Goal: Task Accomplishment & Management: Use online tool/utility

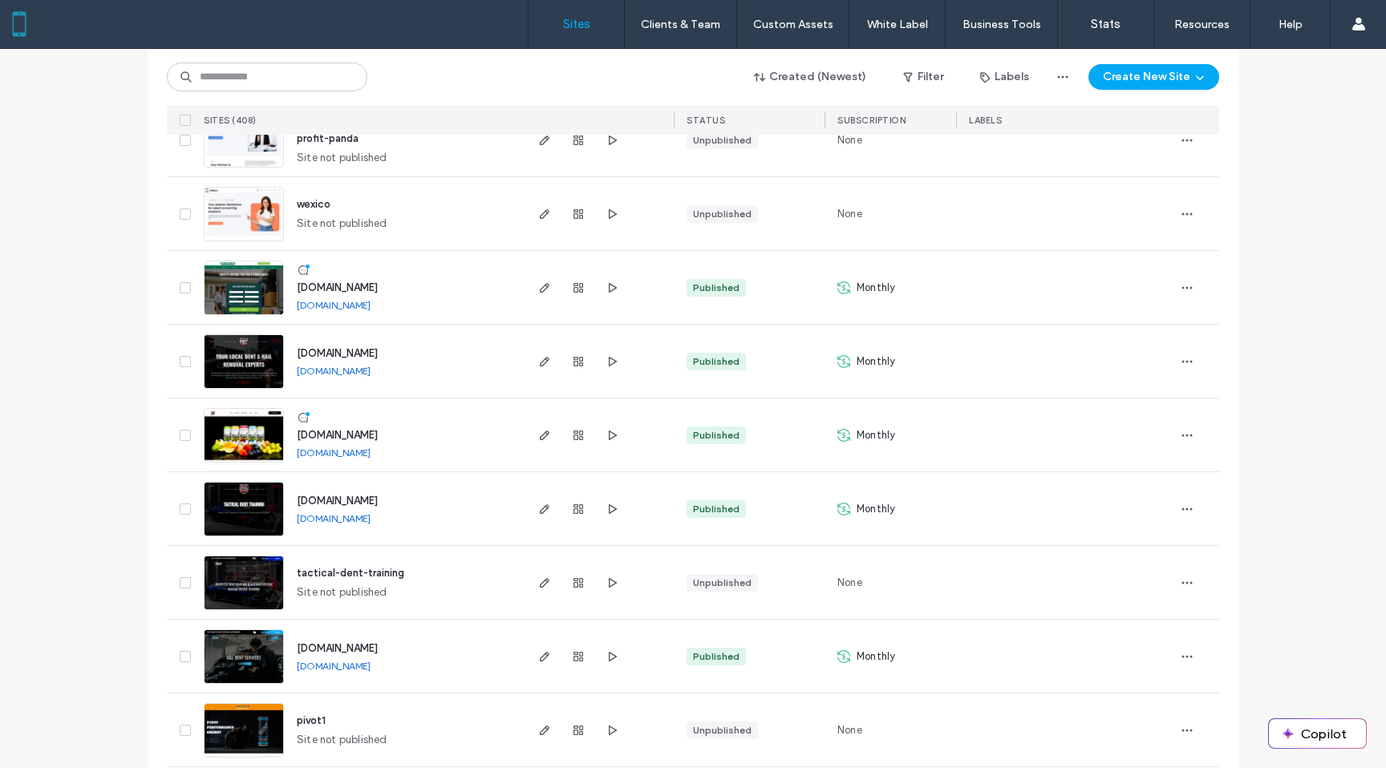
scroll to position [1033, 0]
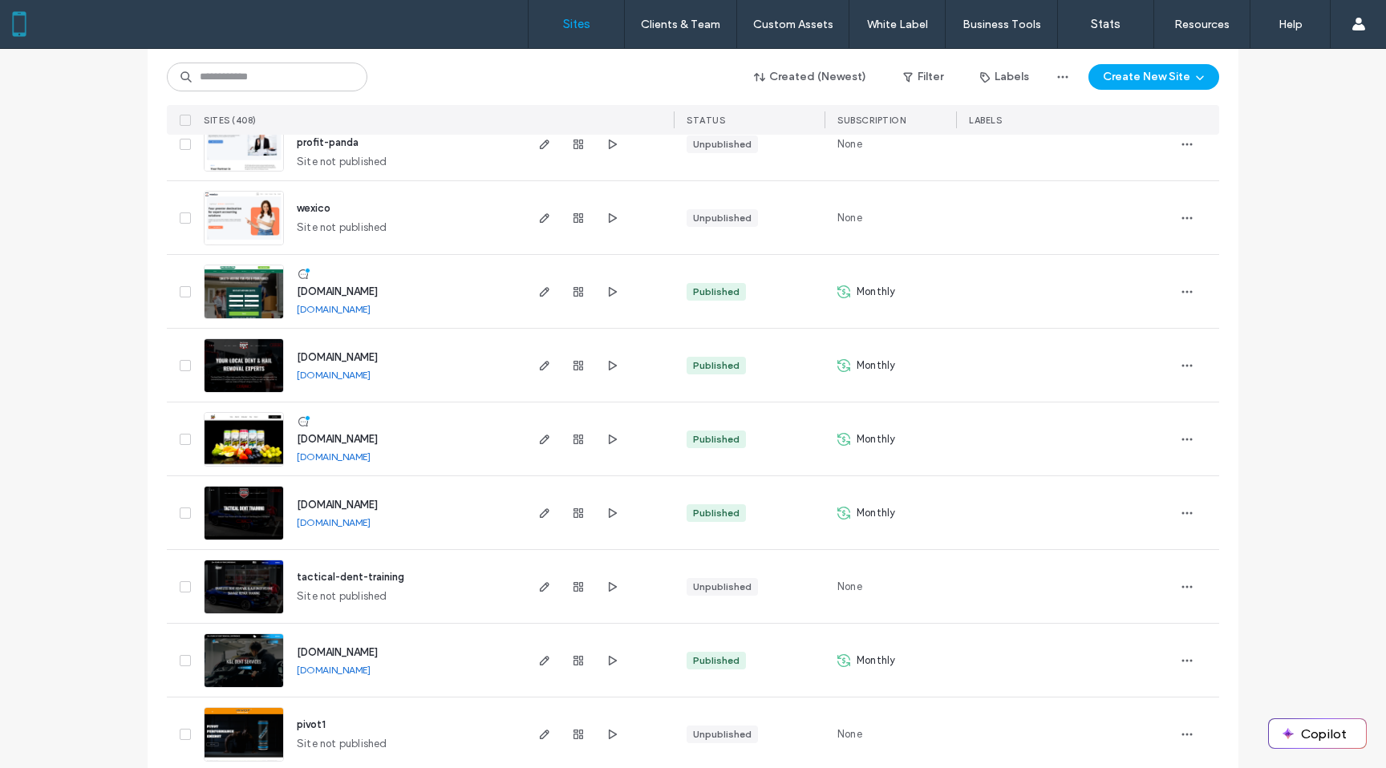
click at [228, 298] on img at bounding box center [244, 320] width 79 height 109
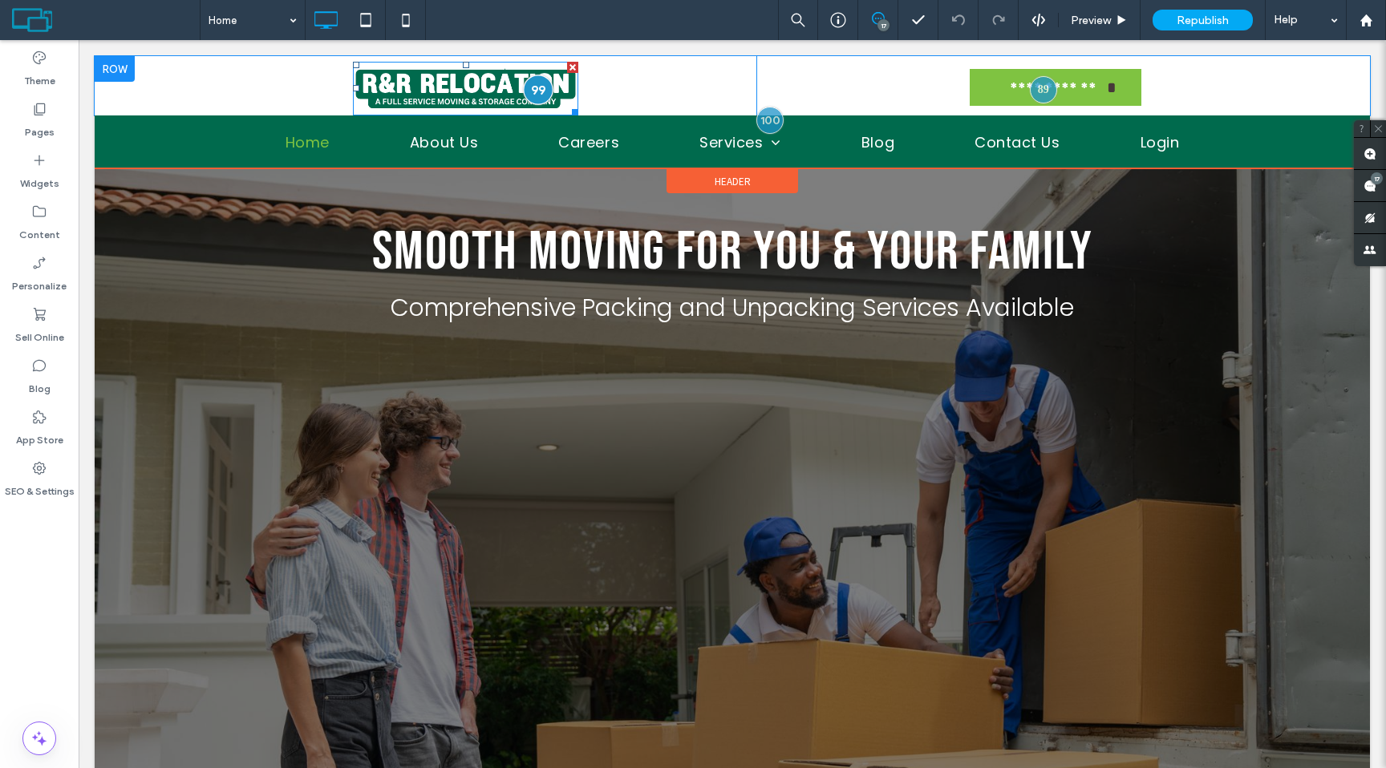
click at [537, 91] on div at bounding box center [539, 90] width 30 height 30
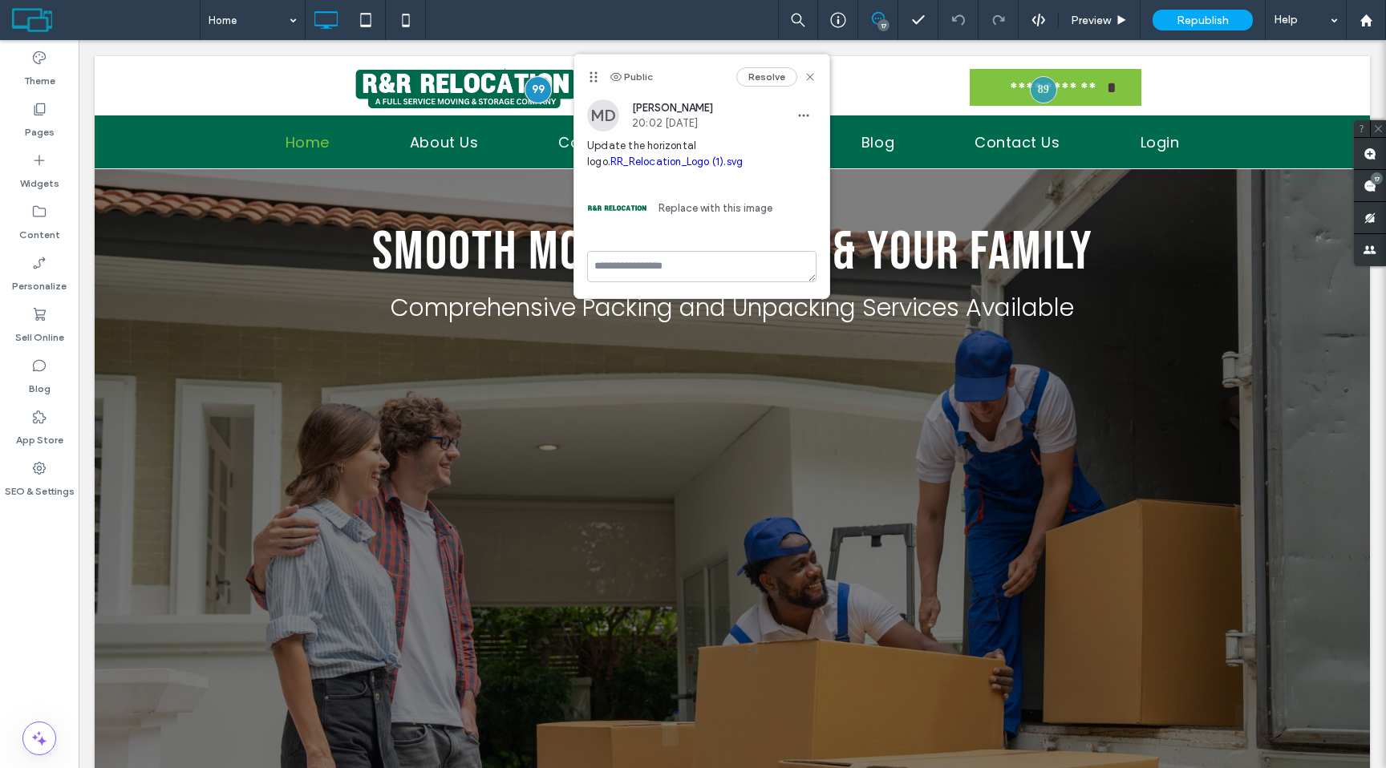
click at [693, 206] on link "Replace with this image" at bounding box center [709, 209] width 125 height 16
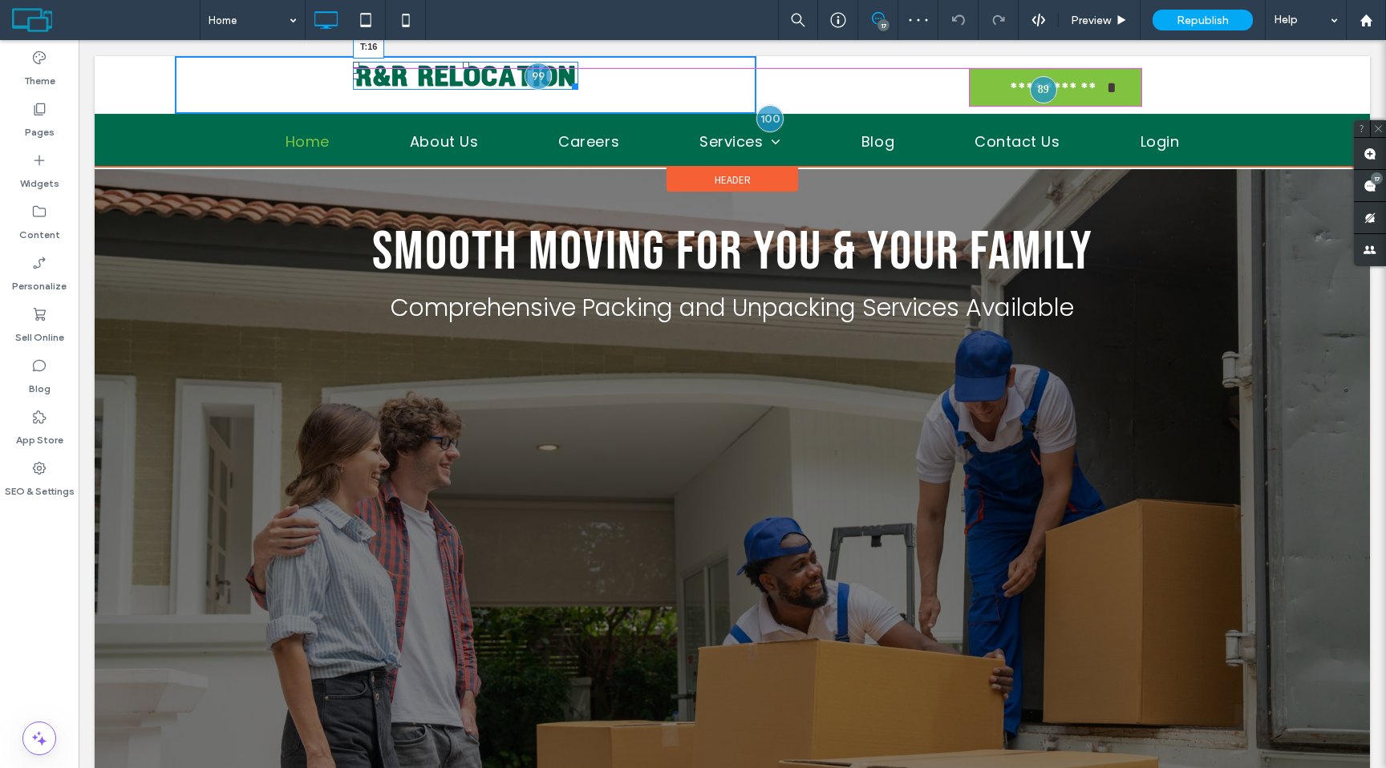
drag, startPoint x: 466, startPoint y: 67, endPoint x: 467, endPoint y: 76, distance: 9.7
click at [467, 76] on div "T:16" at bounding box center [465, 76] width 225 height 28
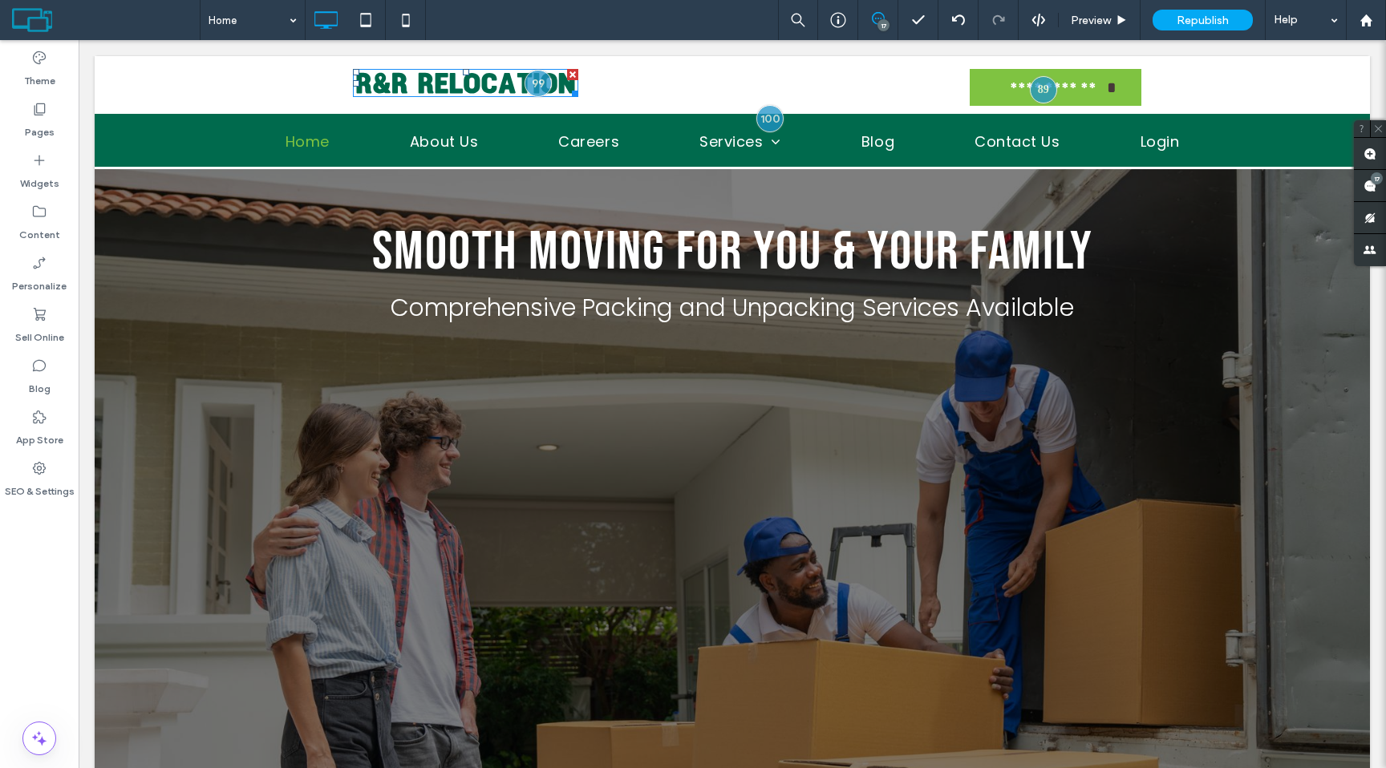
click at [539, 85] on div at bounding box center [538, 83] width 27 height 27
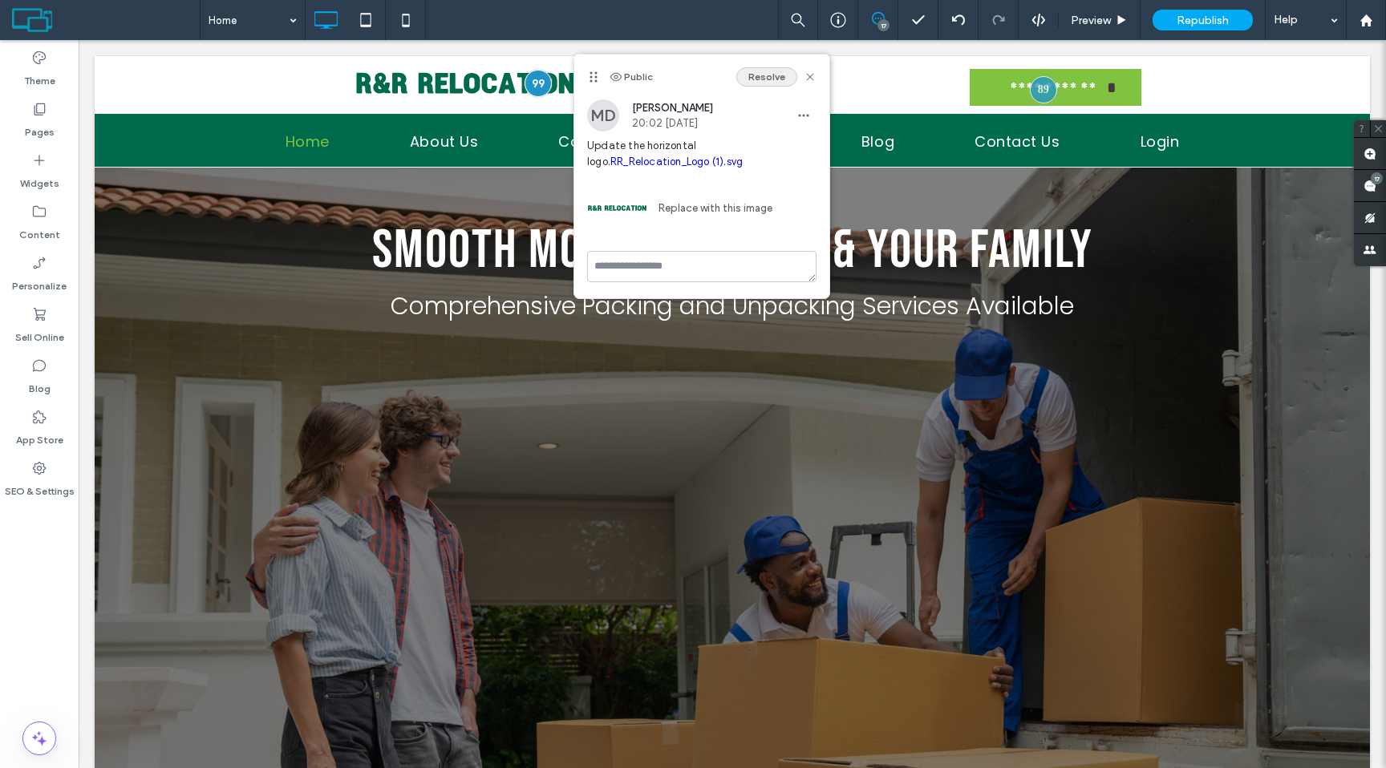
click at [750, 77] on button "Resolve" at bounding box center [766, 76] width 61 height 19
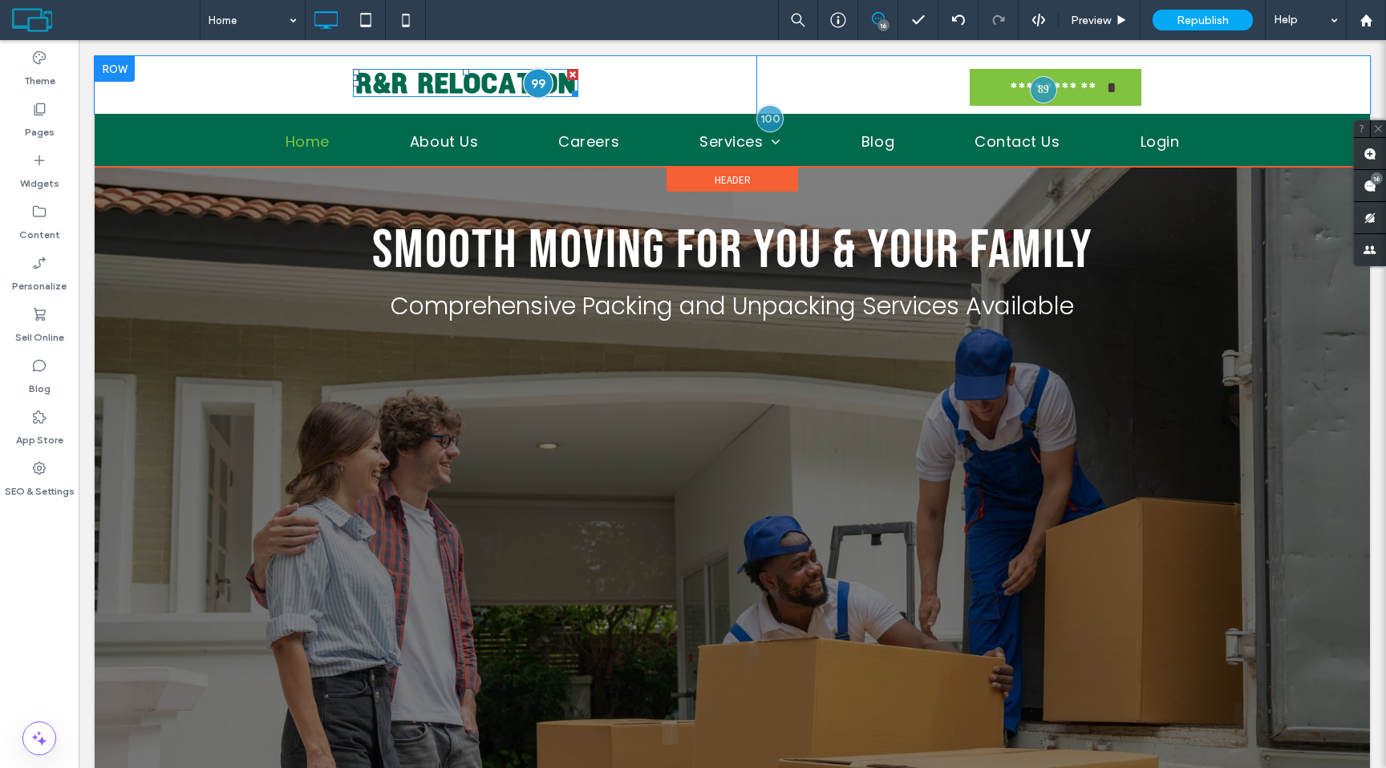
click at [537, 79] on div at bounding box center [539, 84] width 30 height 30
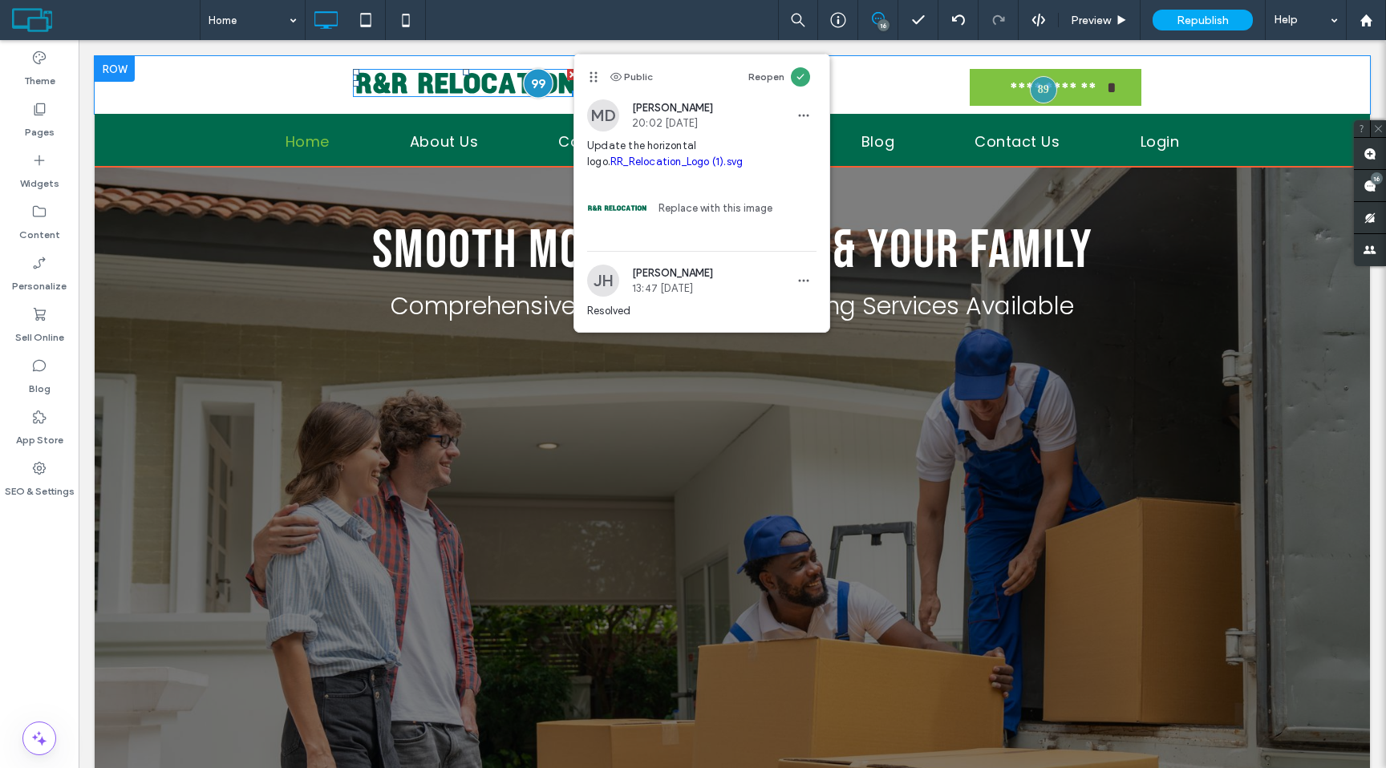
click at [537, 83] on div at bounding box center [539, 84] width 30 height 30
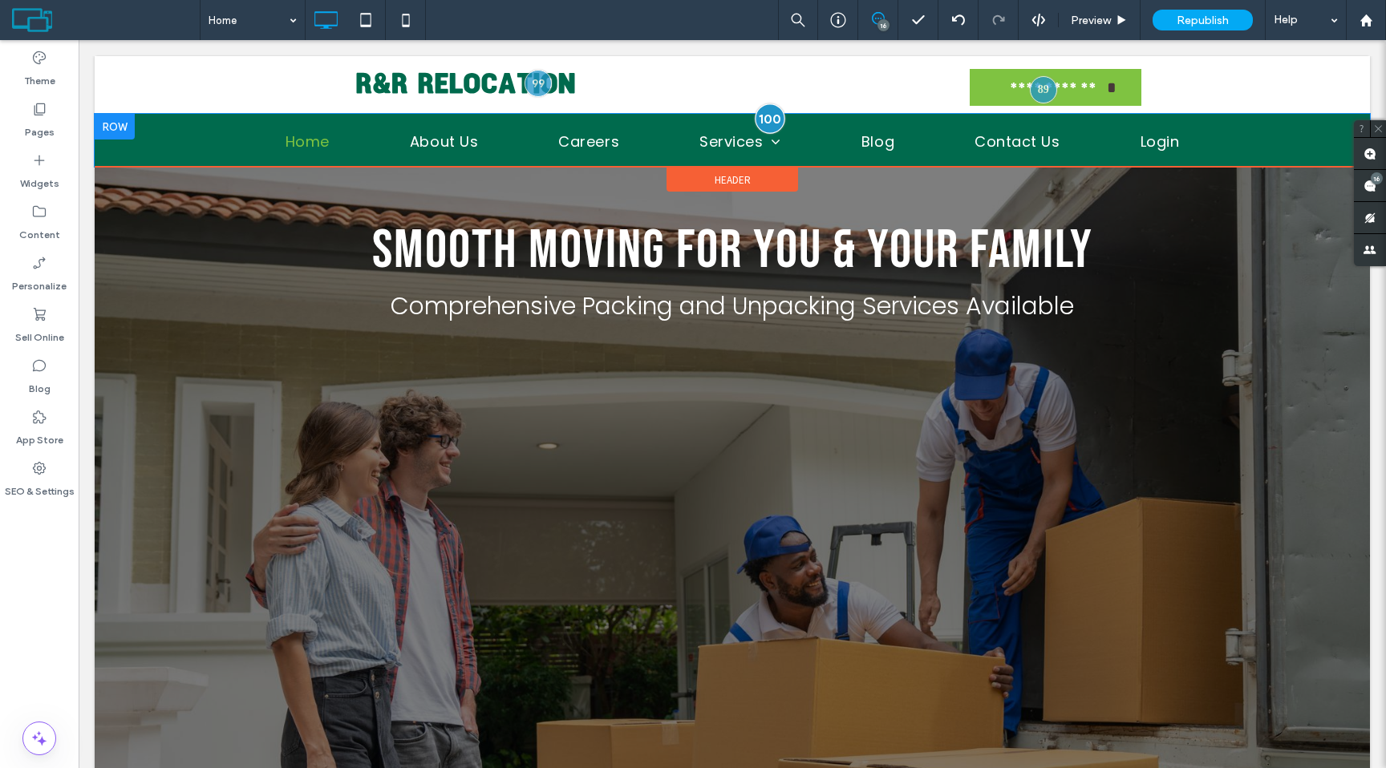
click at [770, 116] on div at bounding box center [770, 118] width 30 height 30
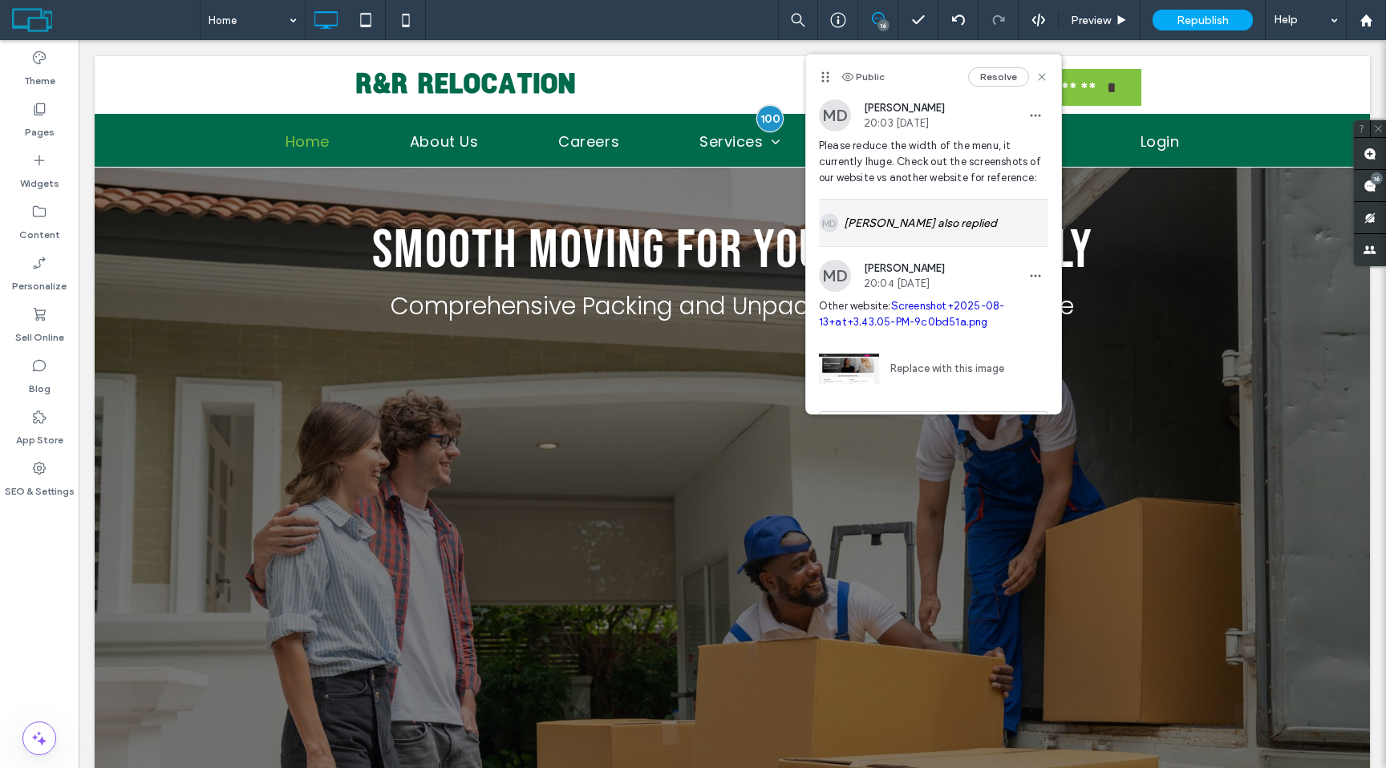
click at [902, 233] on div "MD Maria D also replied" at bounding box center [933, 223] width 229 height 47
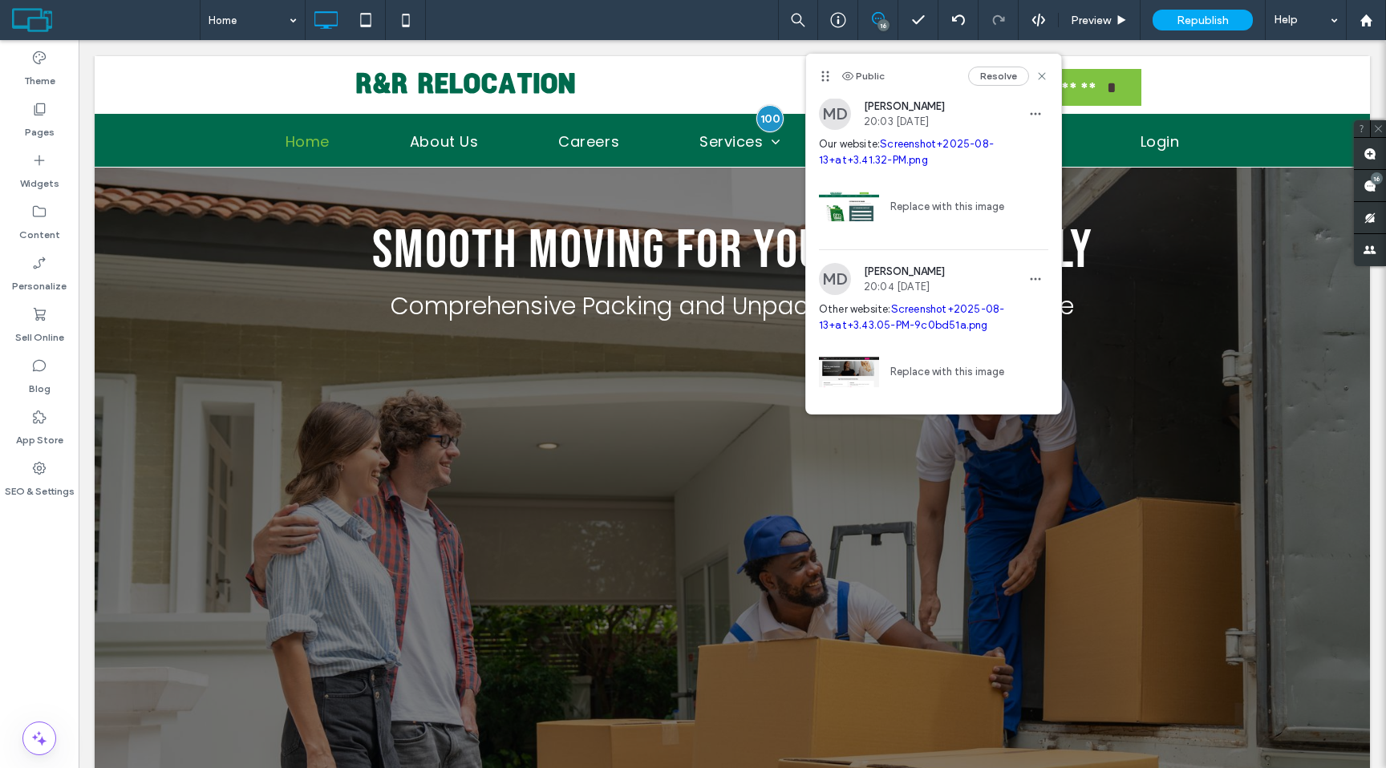
scroll to position [166, 0]
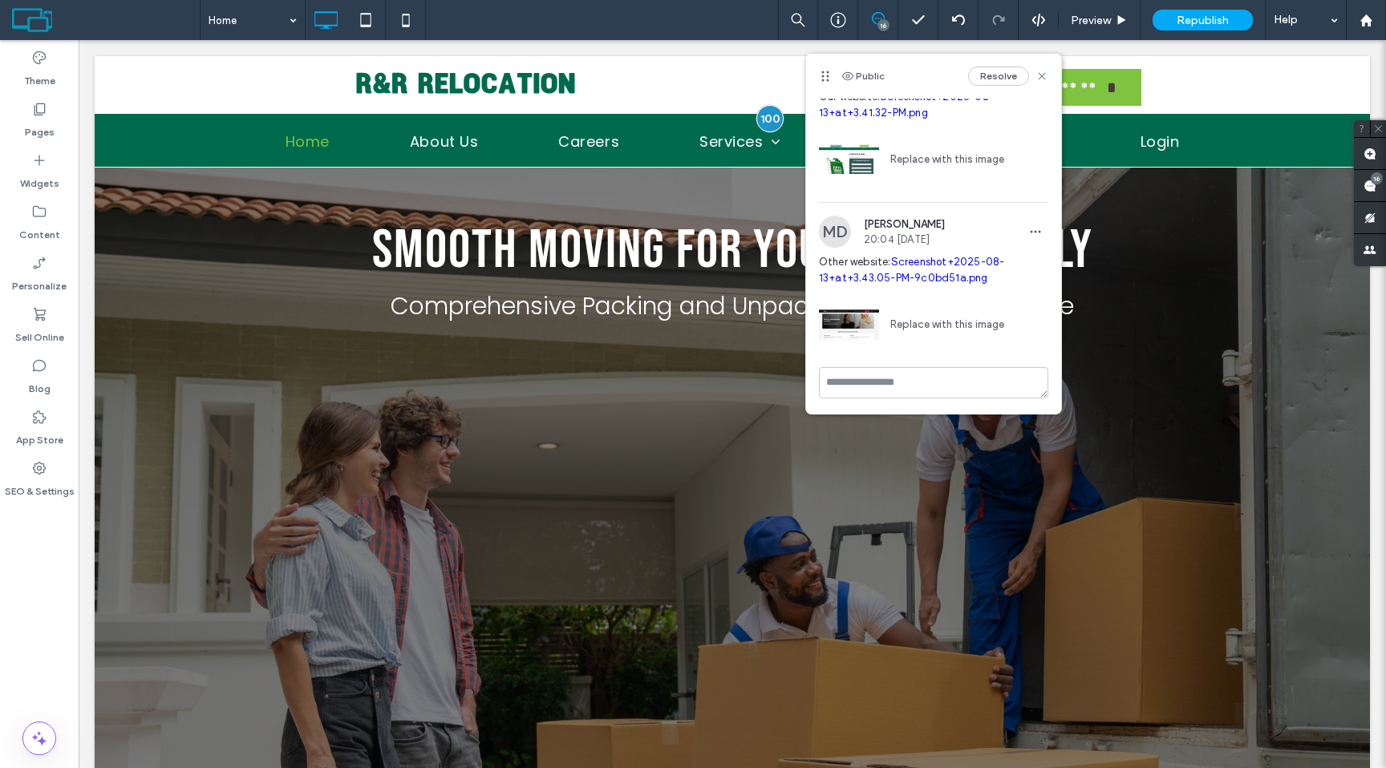
click at [930, 265] on link "Screenshot+2025-08-13+at+3.43.05-PM-9c0bd51a.png" at bounding box center [912, 270] width 186 height 28
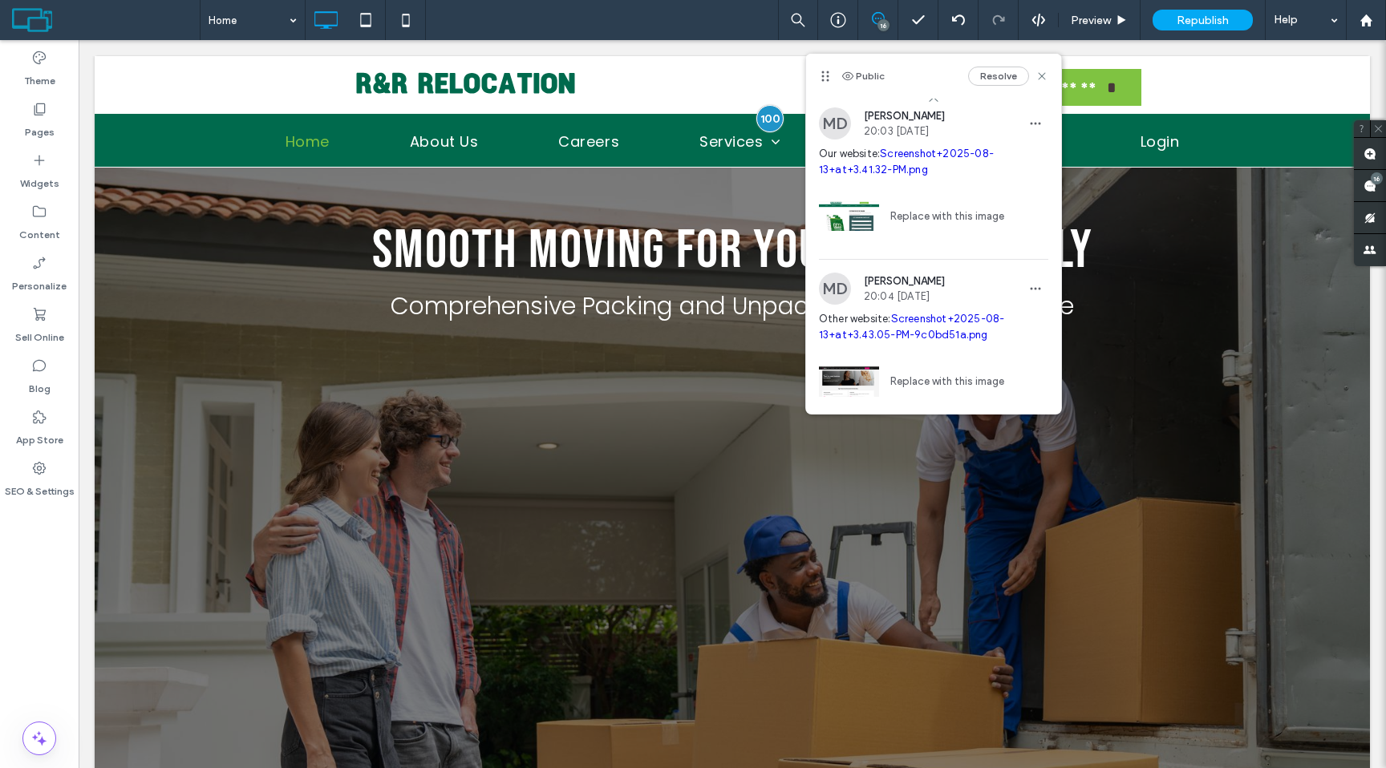
scroll to position [83, 0]
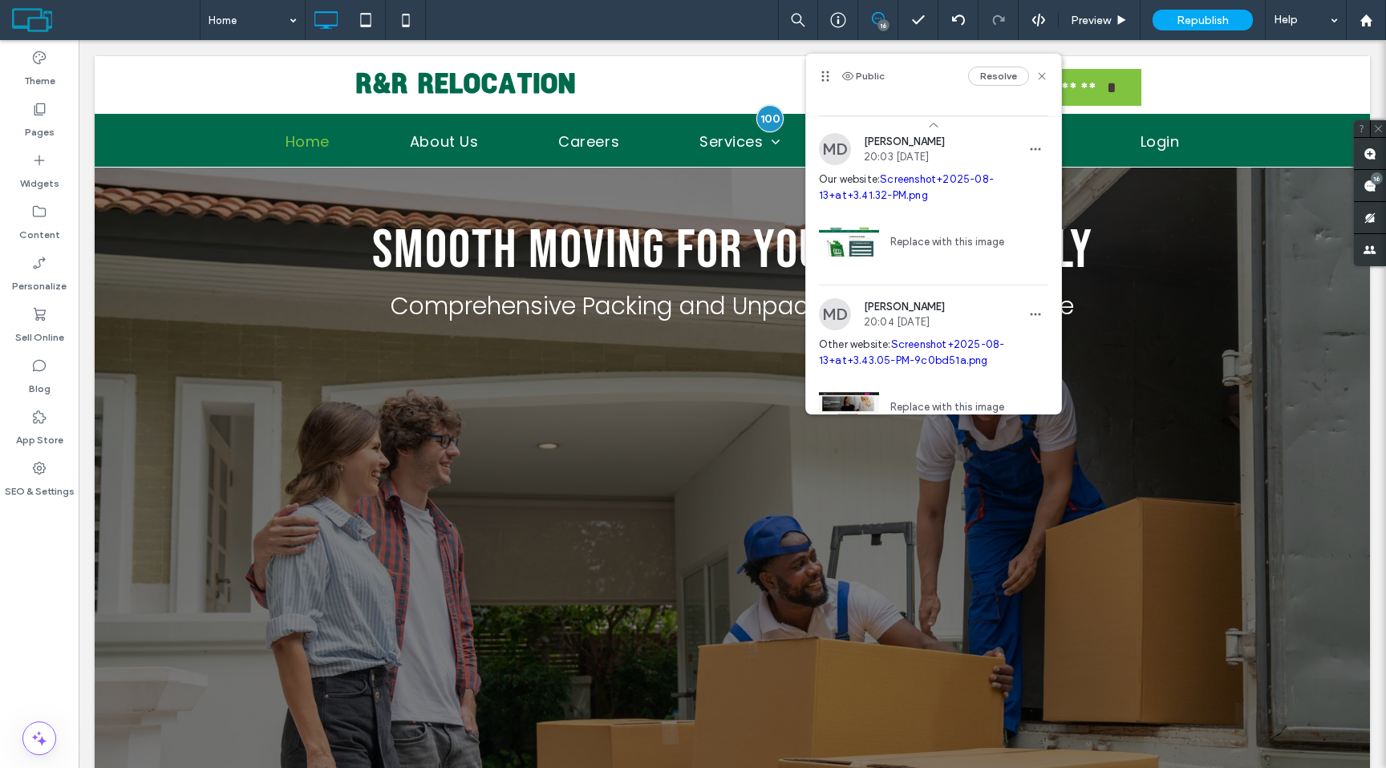
click at [908, 176] on link "Screenshot+2025-08-13+at+3.41.32-PM.png" at bounding box center [906, 187] width 175 height 28
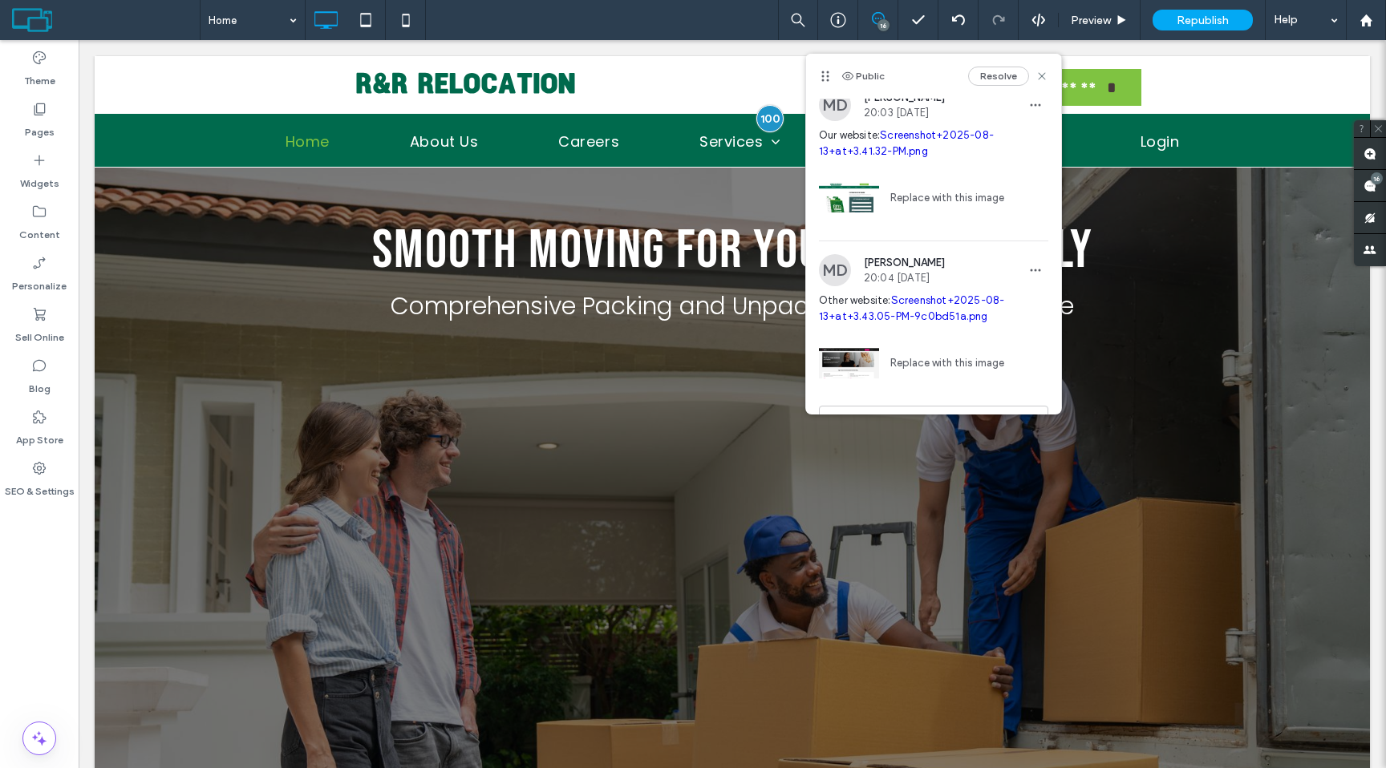
scroll to position [163, 0]
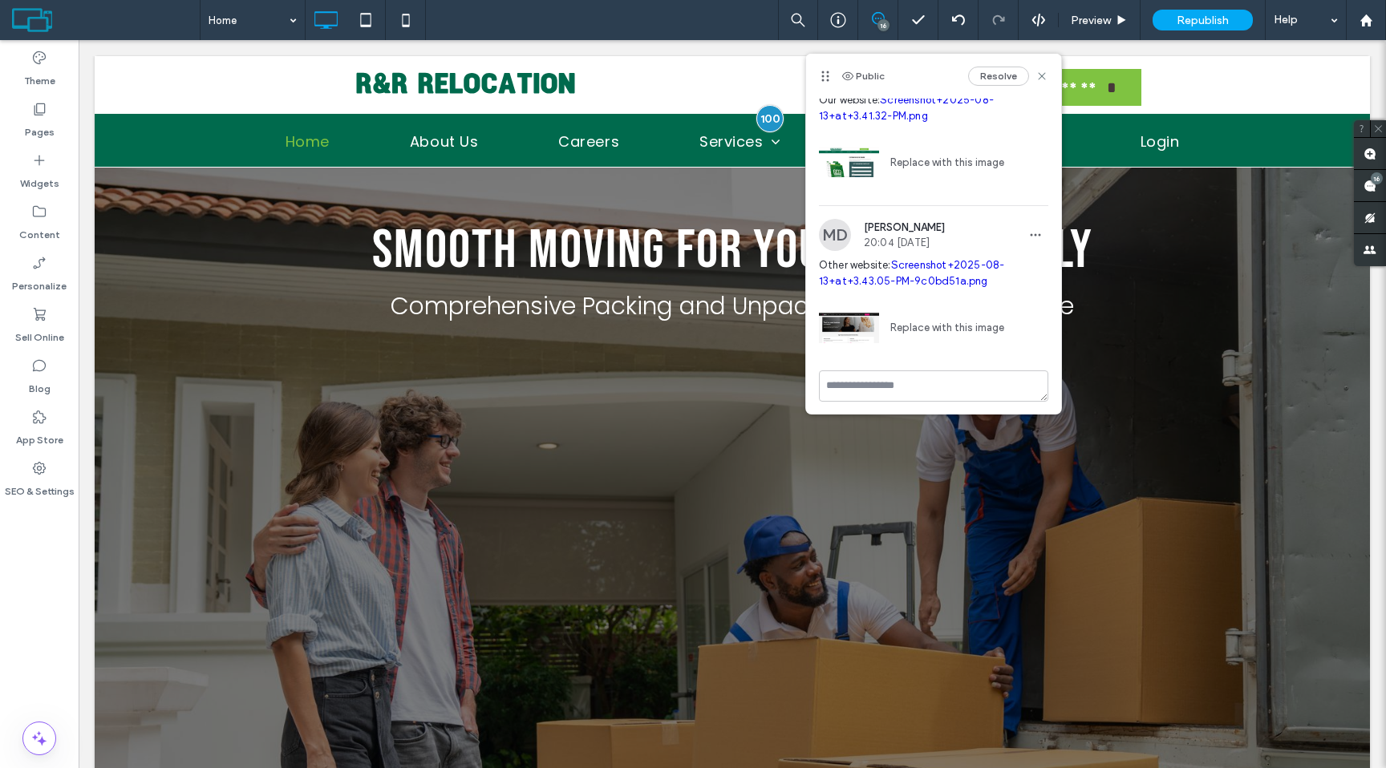
click at [845, 284] on link "Screenshot+2025-08-13+at+3.43.05-PM-9c0bd51a.png" at bounding box center [912, 273] width 186 height 28
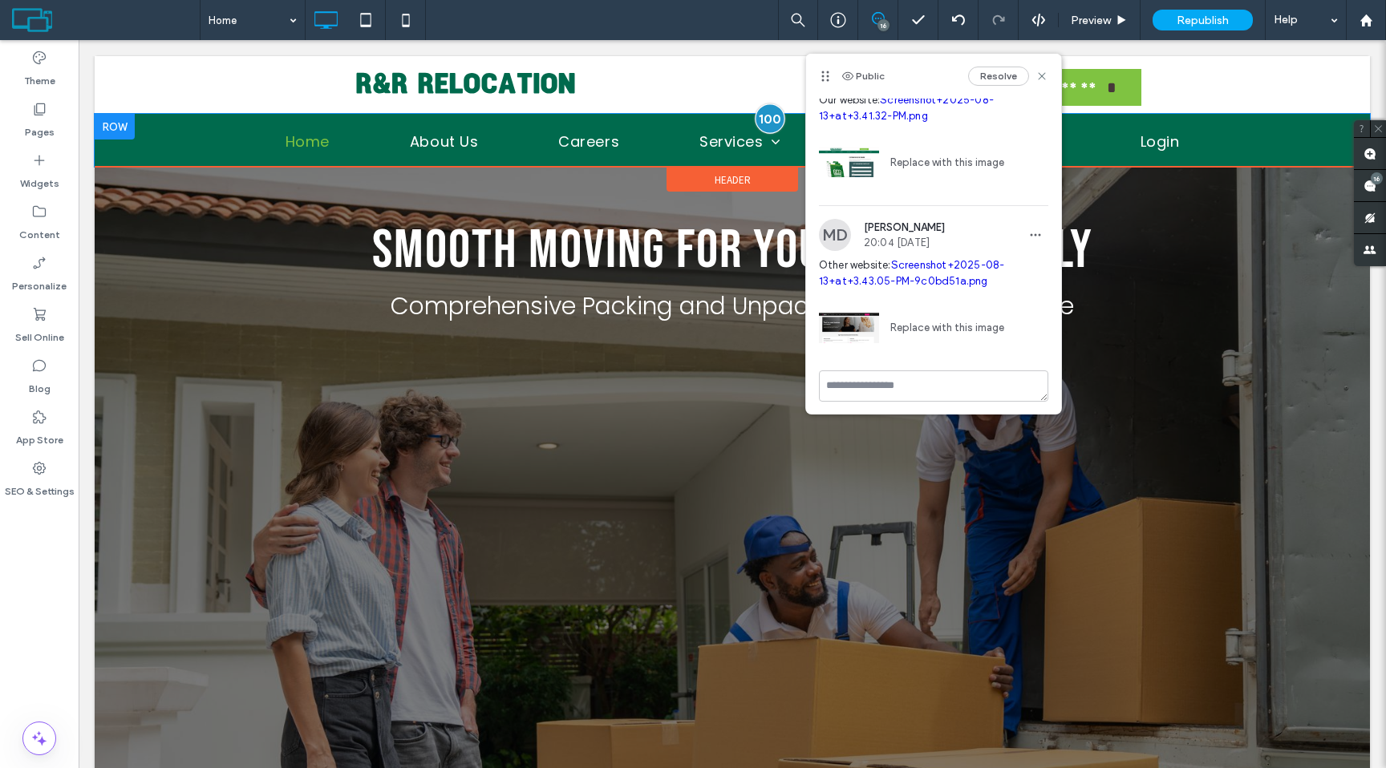
click at [764, 124] on div at bounding box center [770, 118] width 30 height 30
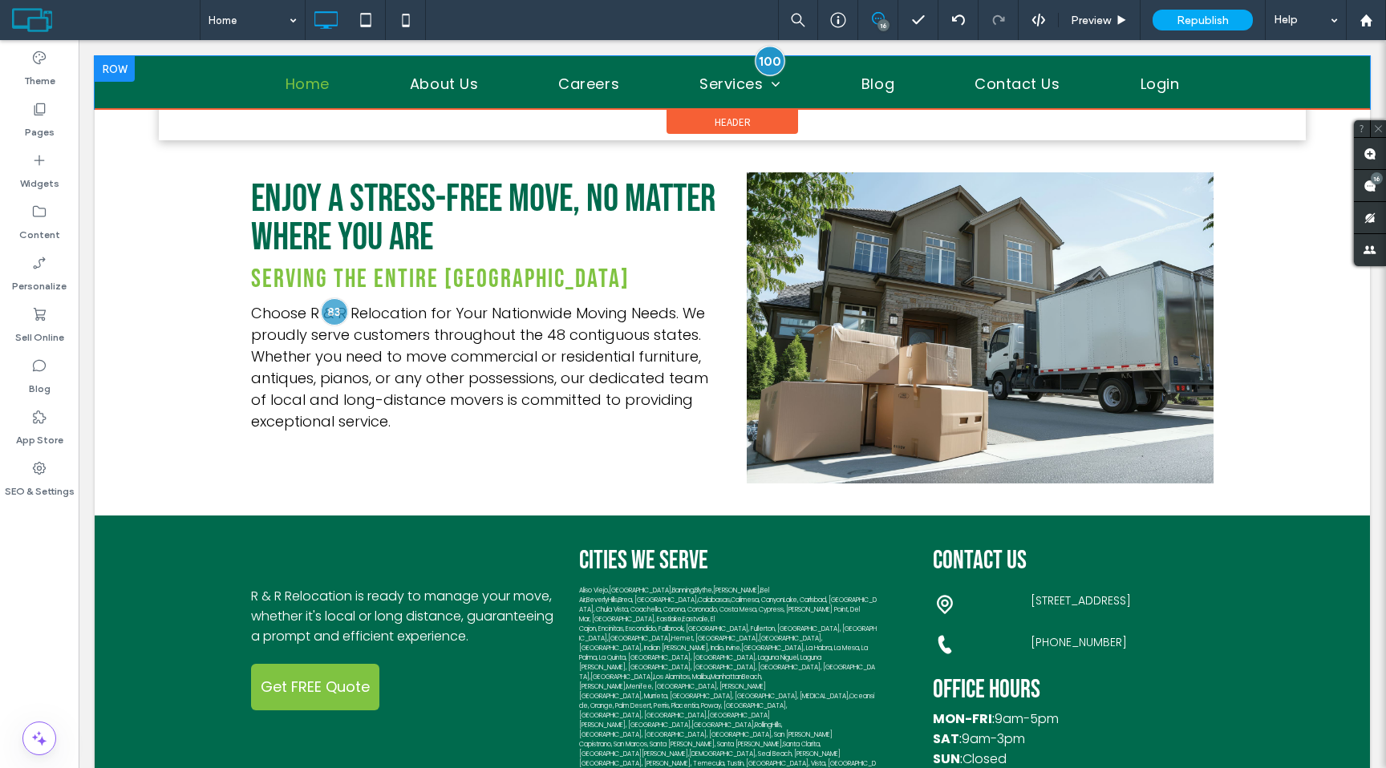
scroll to position [3391, 0]
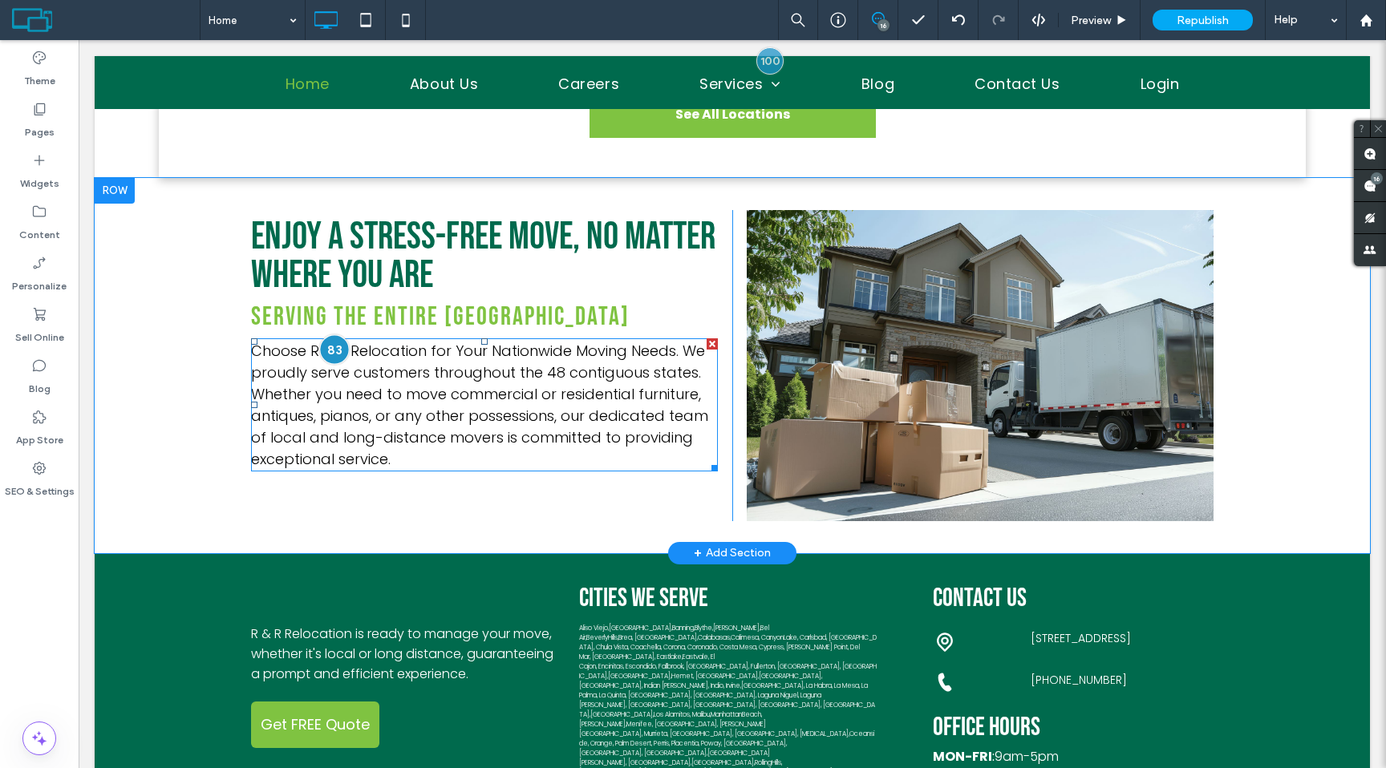
click at [334, 335] on div at bounding box center [334, 350] width 30 height 30
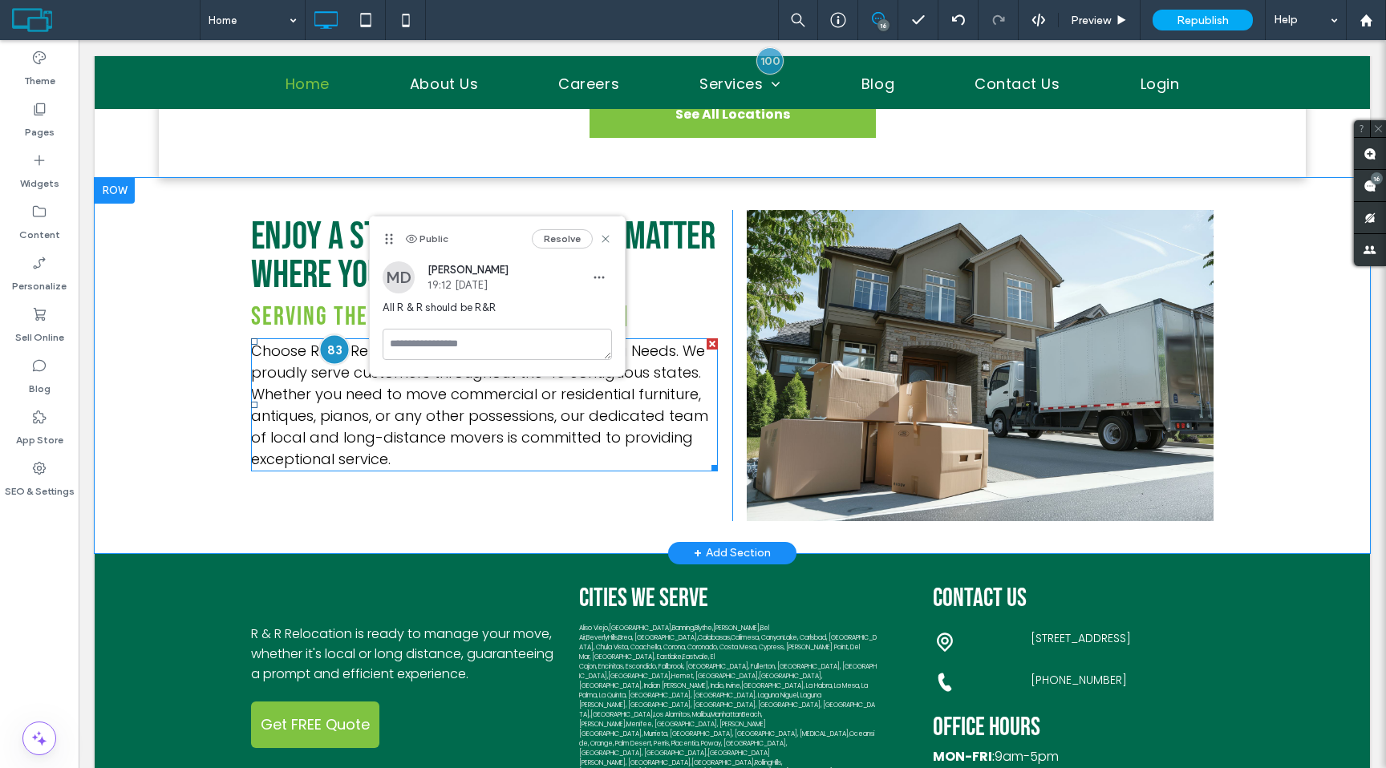
click at [334, 335] on div at bounding box center [334, 350] width 30 height 30
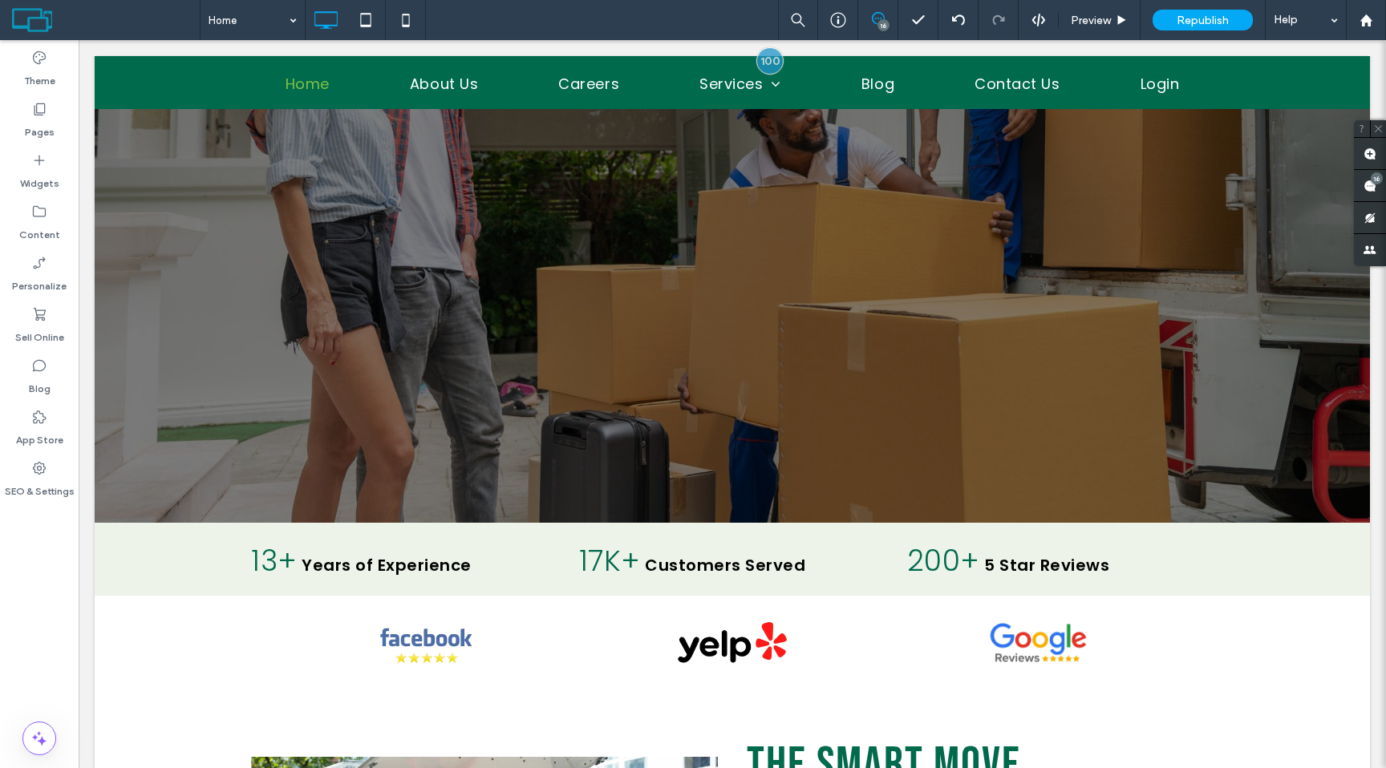
scroll to position [0, 0]
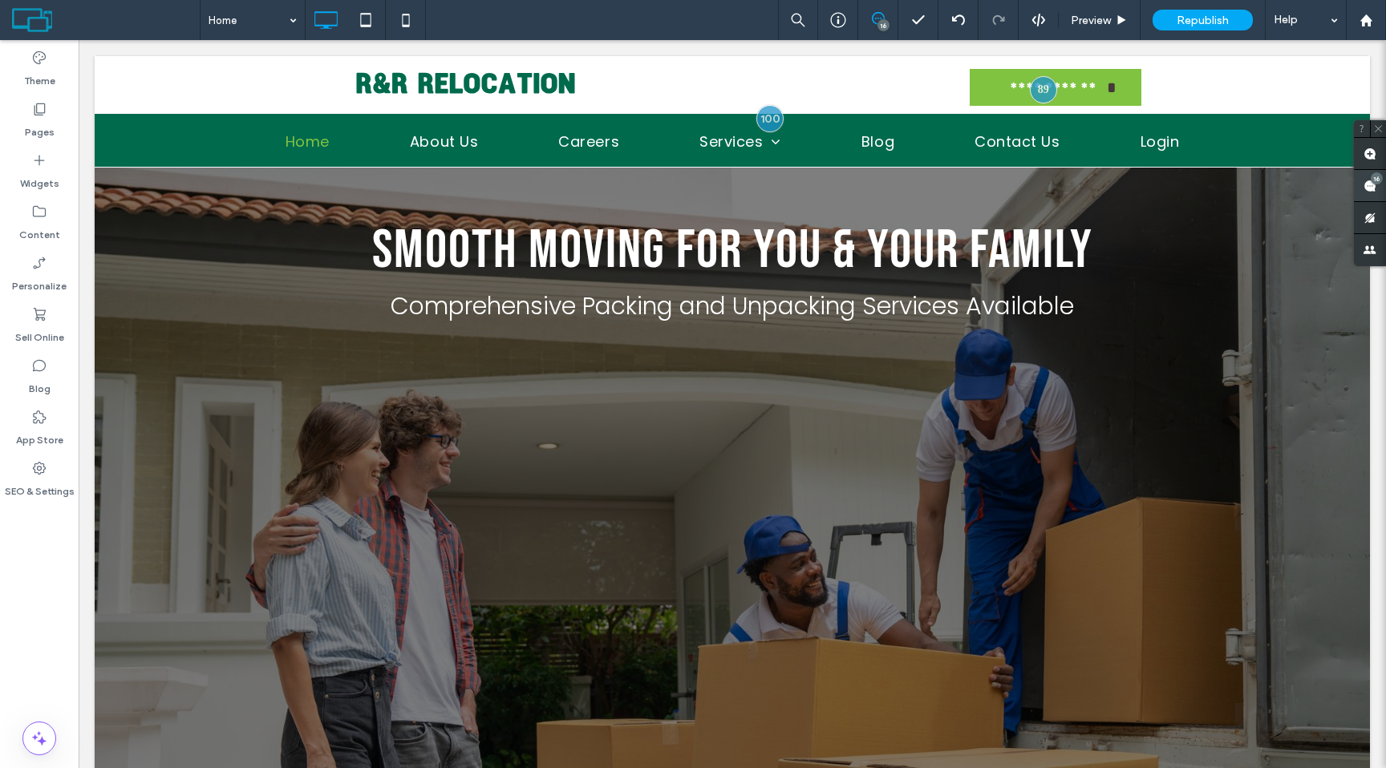
click at [1373, 189] on use at bounding box center [1370, 186] width 13 height 13
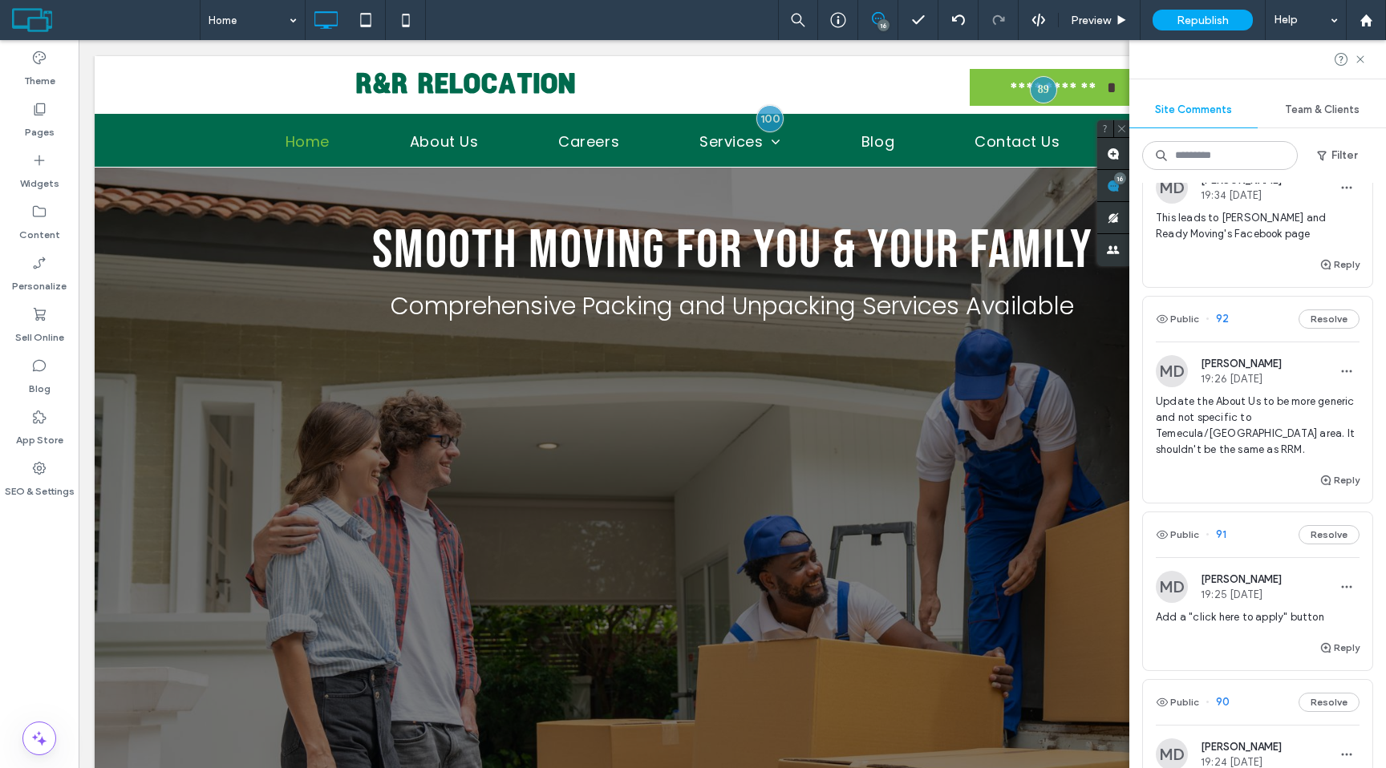
scroll to position [881, 0]
click at [1222, 401] on span "Update the About Us to be more generic and not specific to Temecula/Murrieta ar…" at bounding box center [1258, 424] width 204 height 64
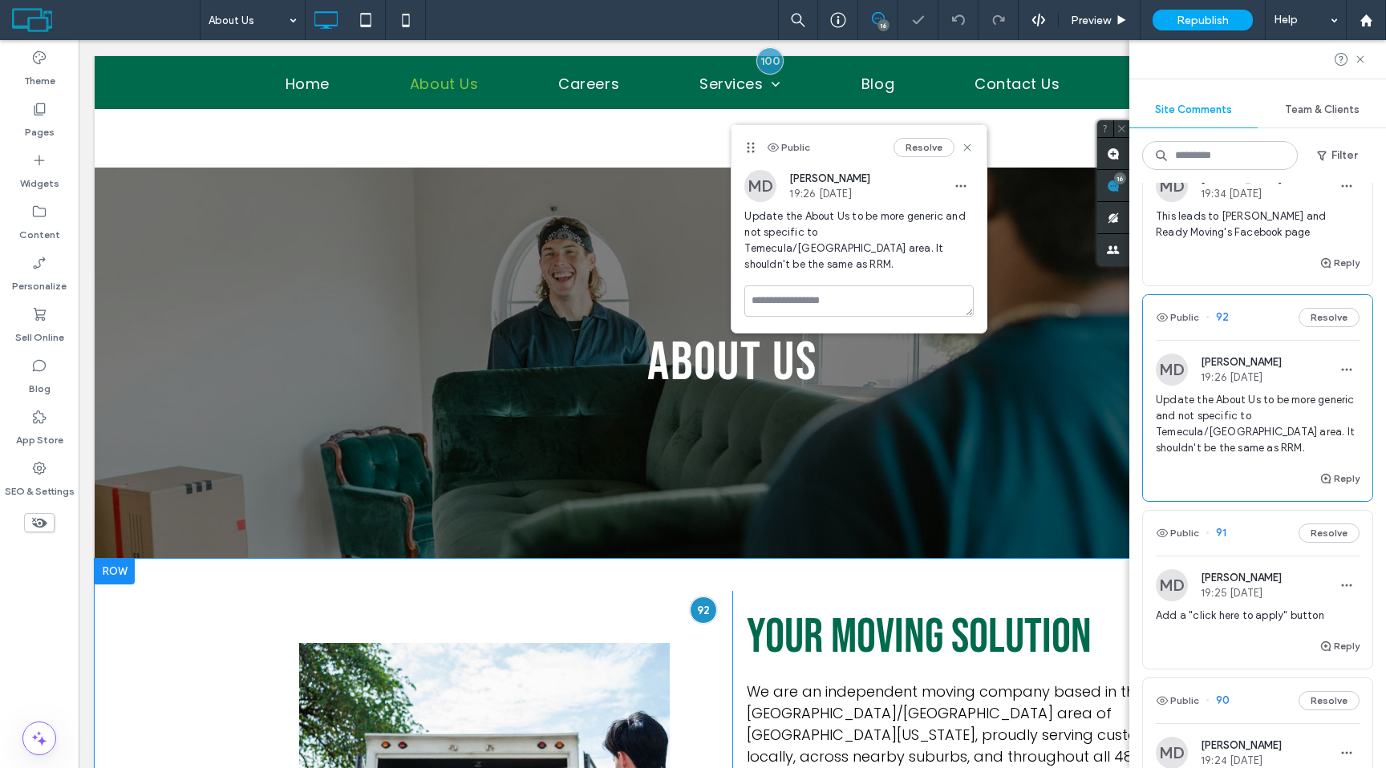
scroll to position [395, 0]
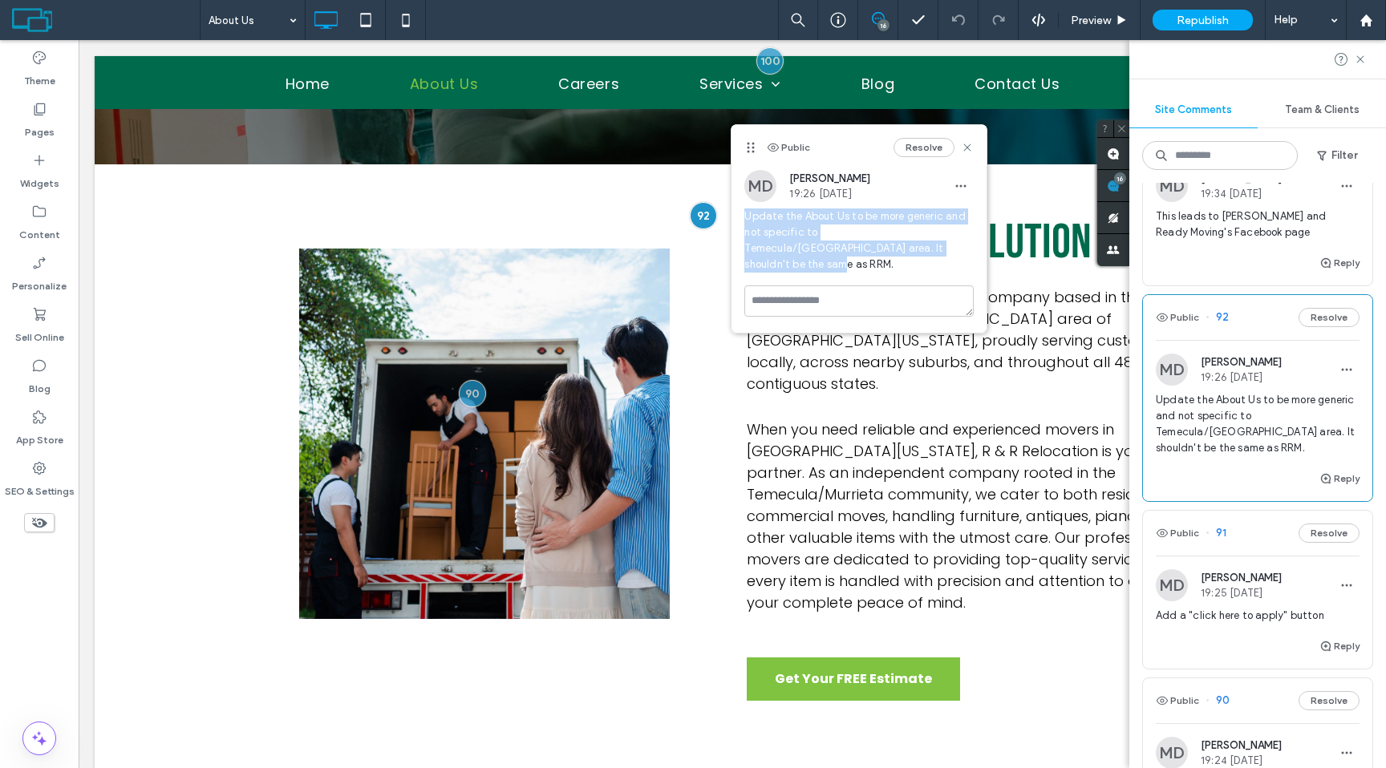
drag, startPoint x: 745, startPoint y: 216, endPoint x: 896, endPoint y: 248, distance: 154.2
click at [896, 248] on span "Update the About Us to be more generic and not specific to Temecula/Murrieta ar…" at bounding box center [858, 241] width 229 height 64
copy span "Update the About Us to be more generic and not specific to Temecula/Murrieta ar…"
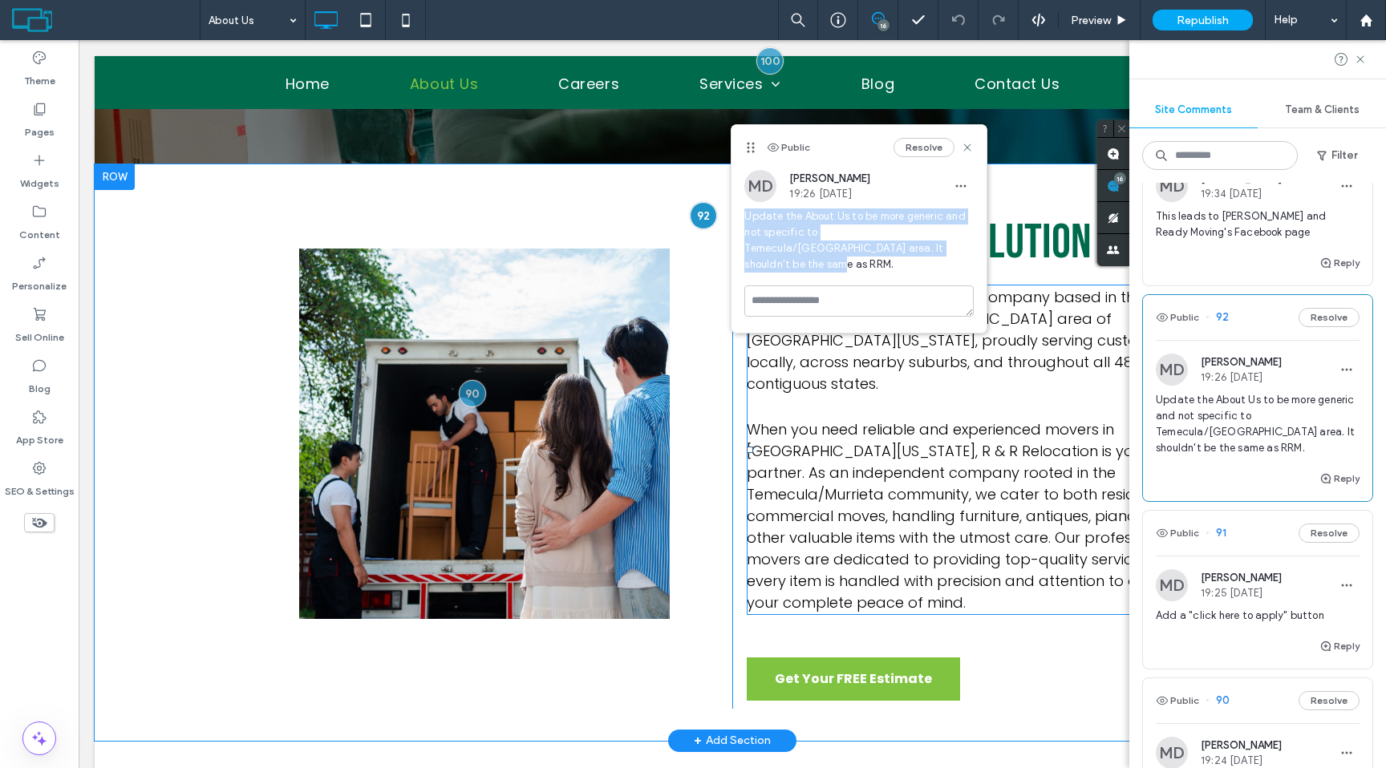
click at [813, 395] on p at bounding box center [980, 407] width 467 height 24
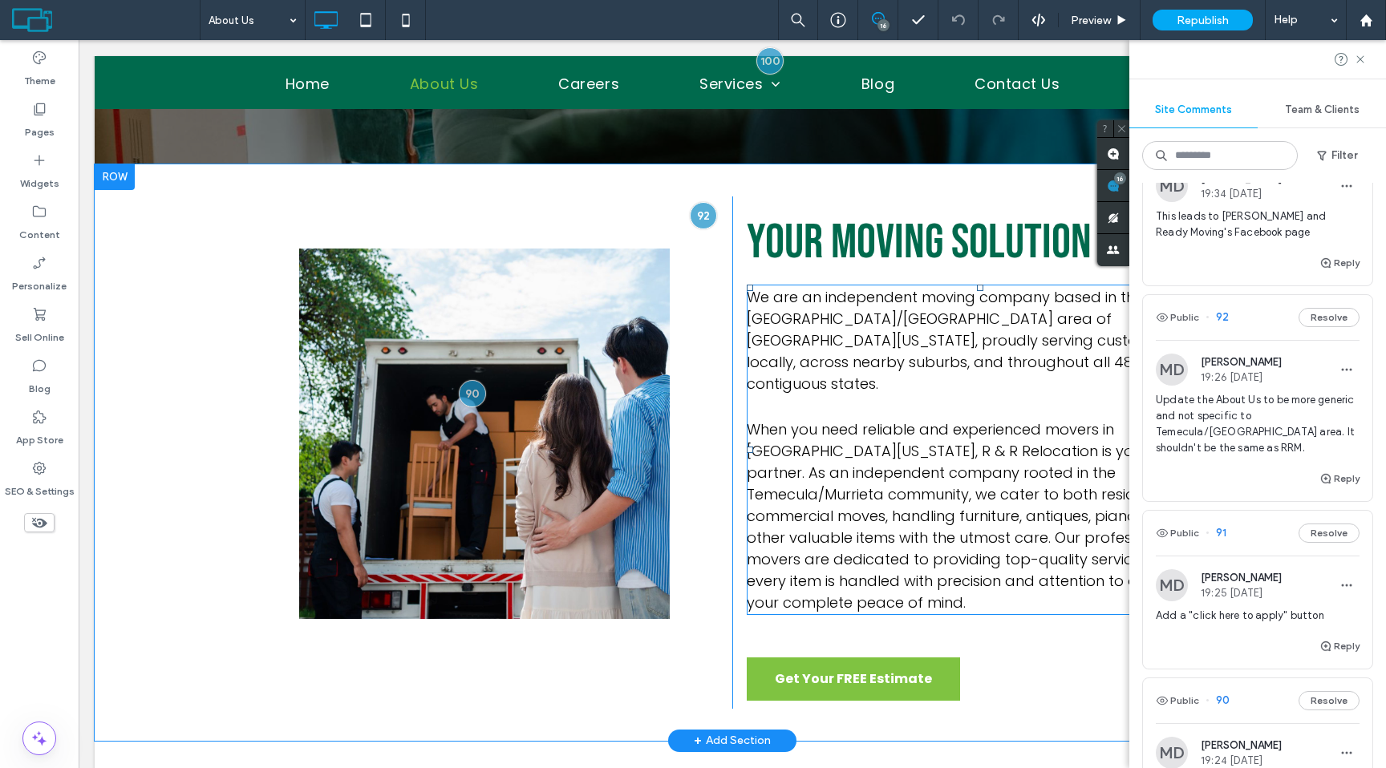
click at [813, 395] on p at bounding box center [980, 407] width 467 height 24
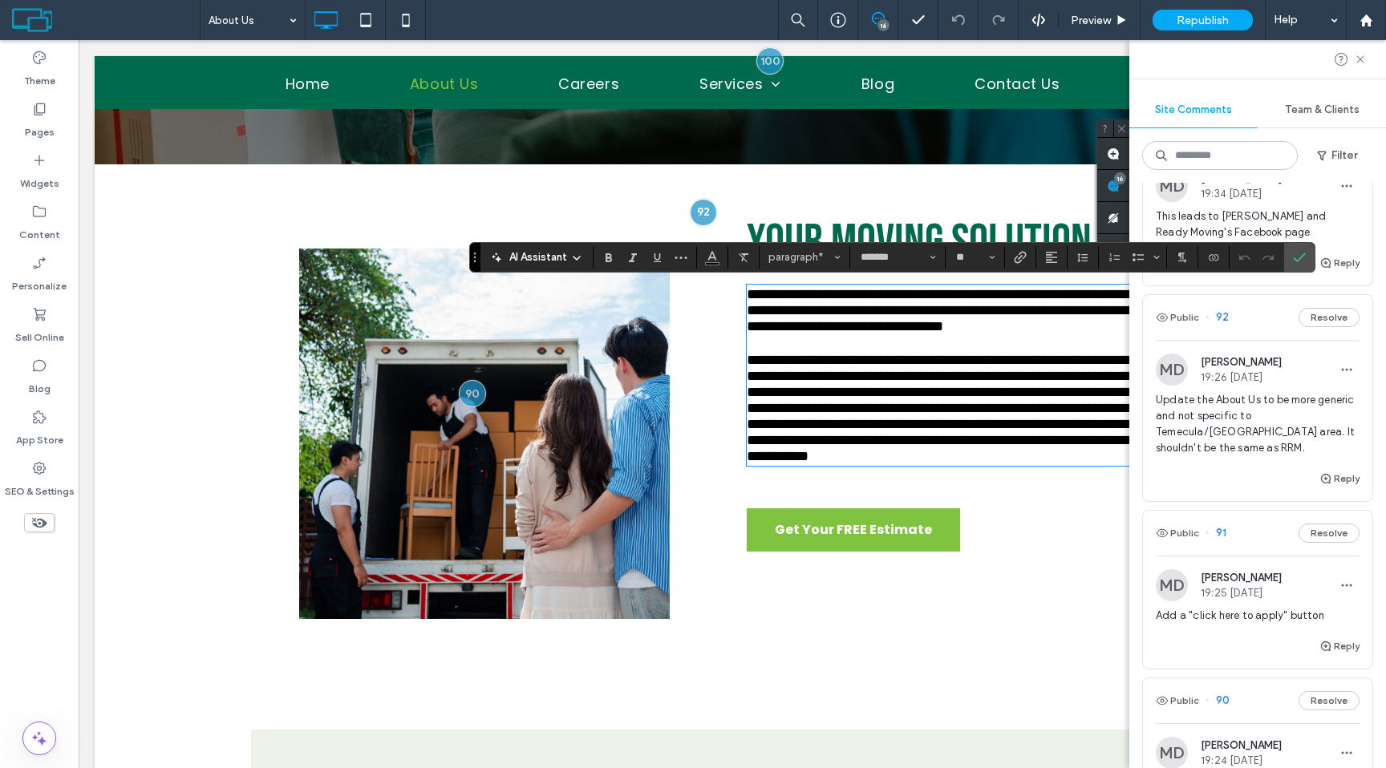
scroll to position [0, 0]
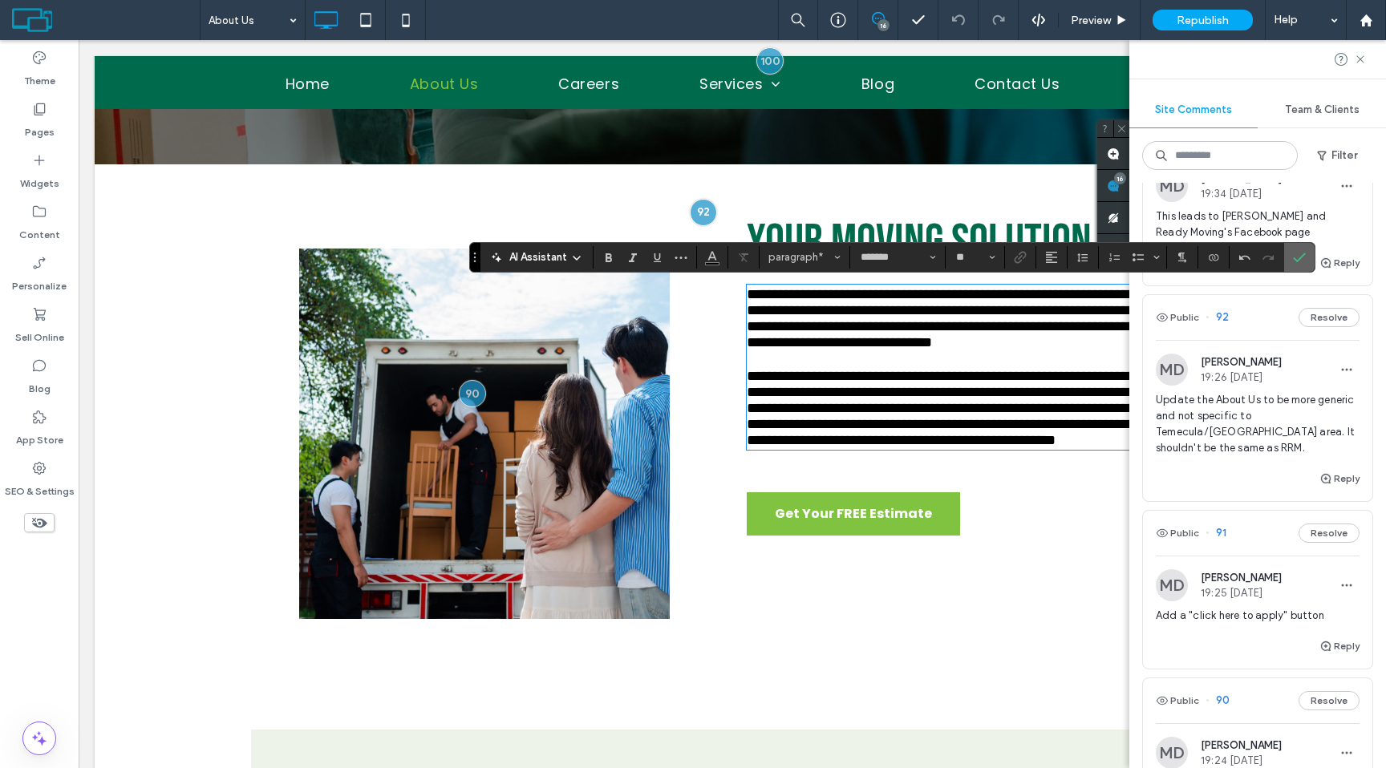
click at [1293, 260] on icon "Confirm" at bounding box center [1299, 257] width 13 height 13
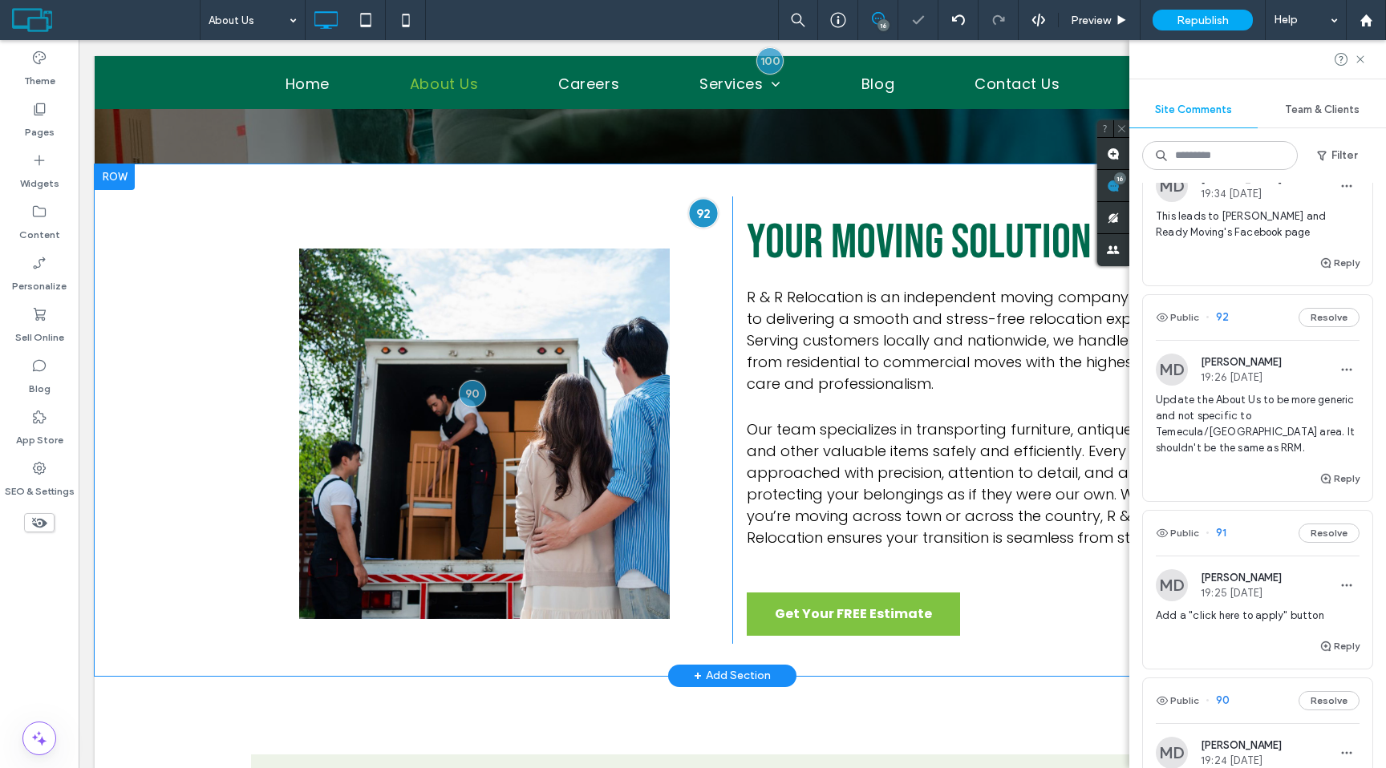
click at [701, 215] on div at bounding box center [703, 213] width 30 height 30
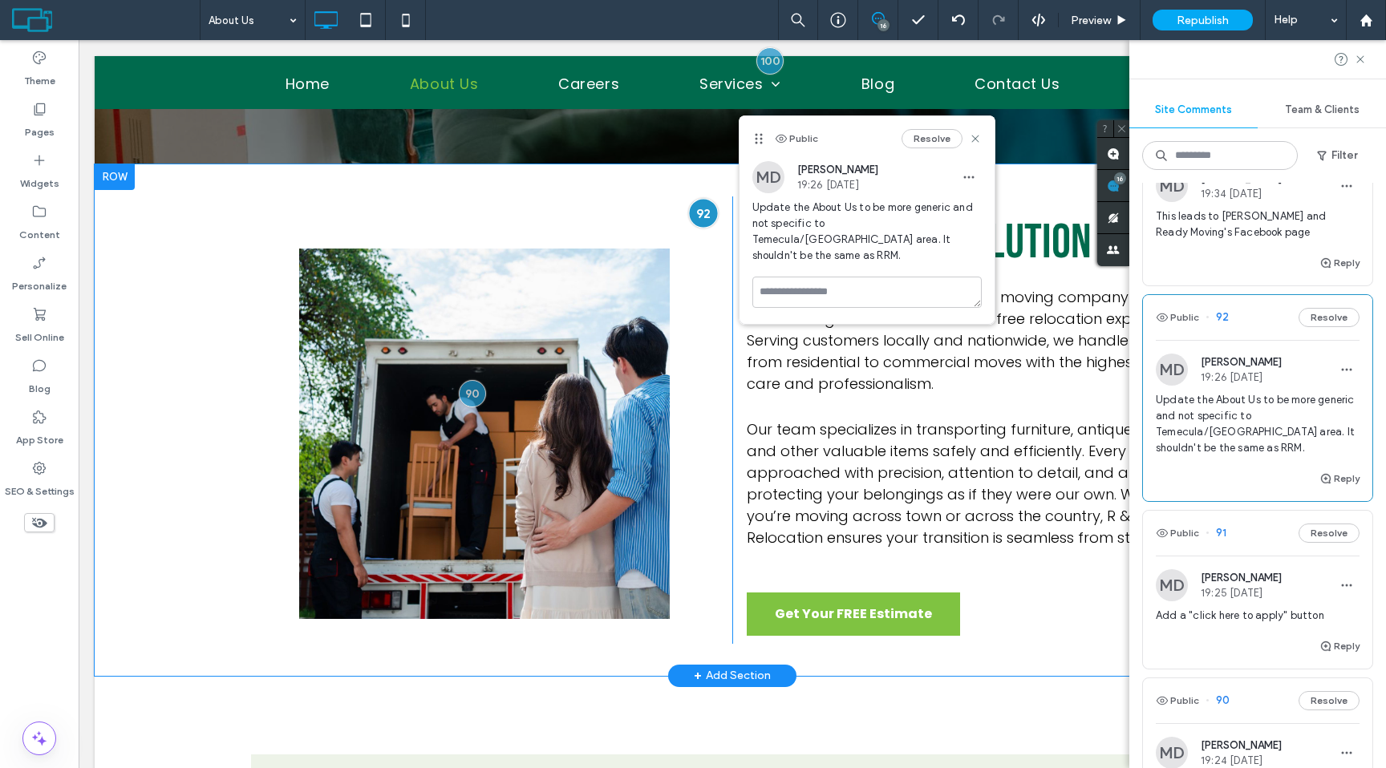
click at [701, 215] on div at bounding box center [703, 213] width 30 height 30
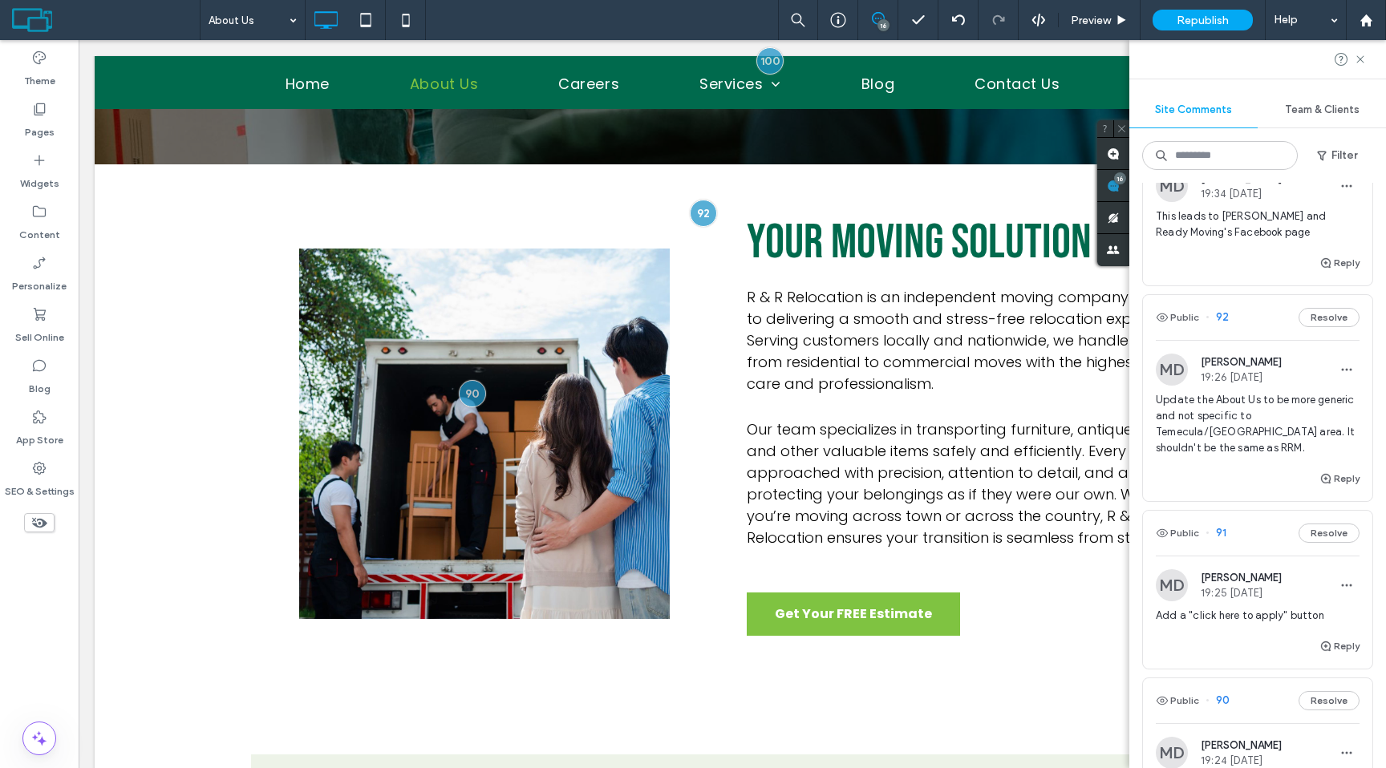
click at [1370, 60] on div at bounding box center [1257, 59] width 257 height 39
click at [1366, 55] on icon at bounding box center [1360, 59] width 13 height 13
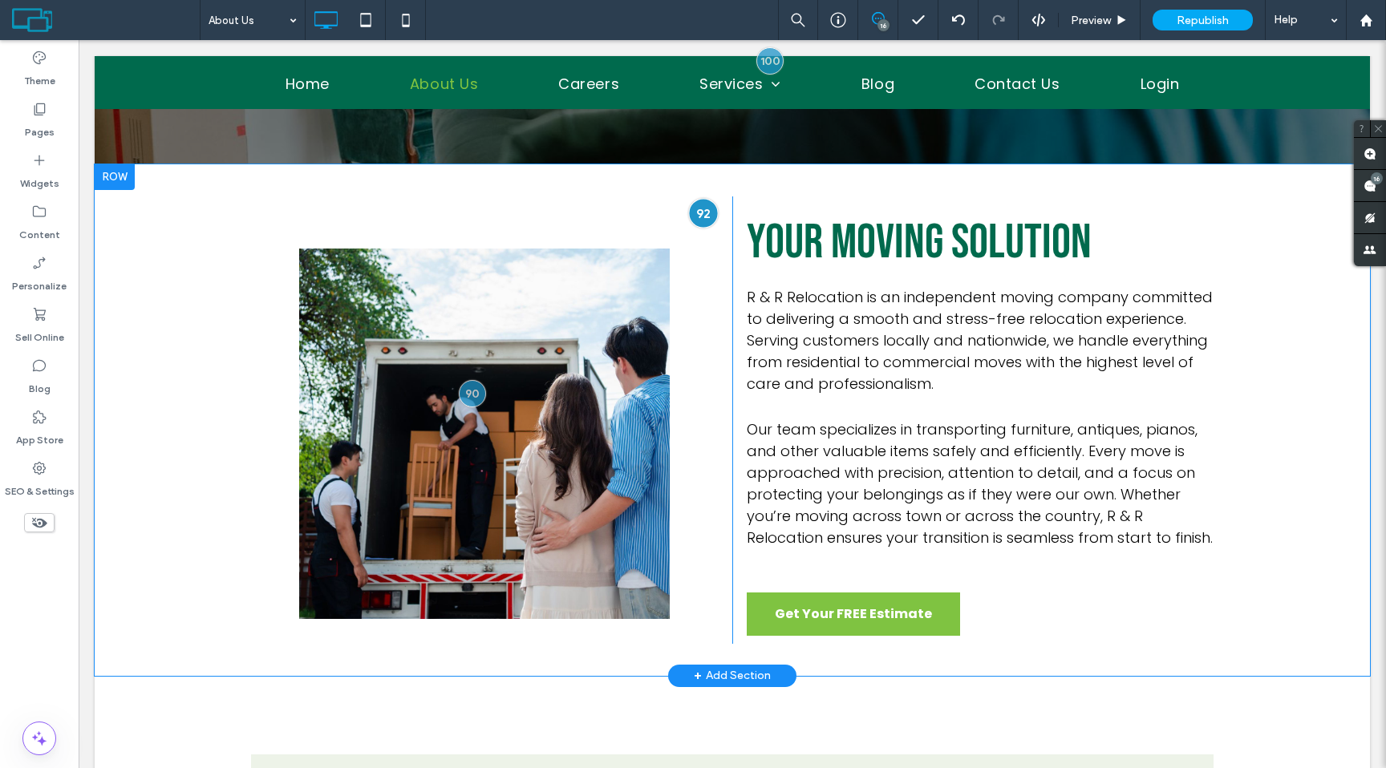
click at [705, 213] on div at bounding box center [703, 213] width 30 height 30
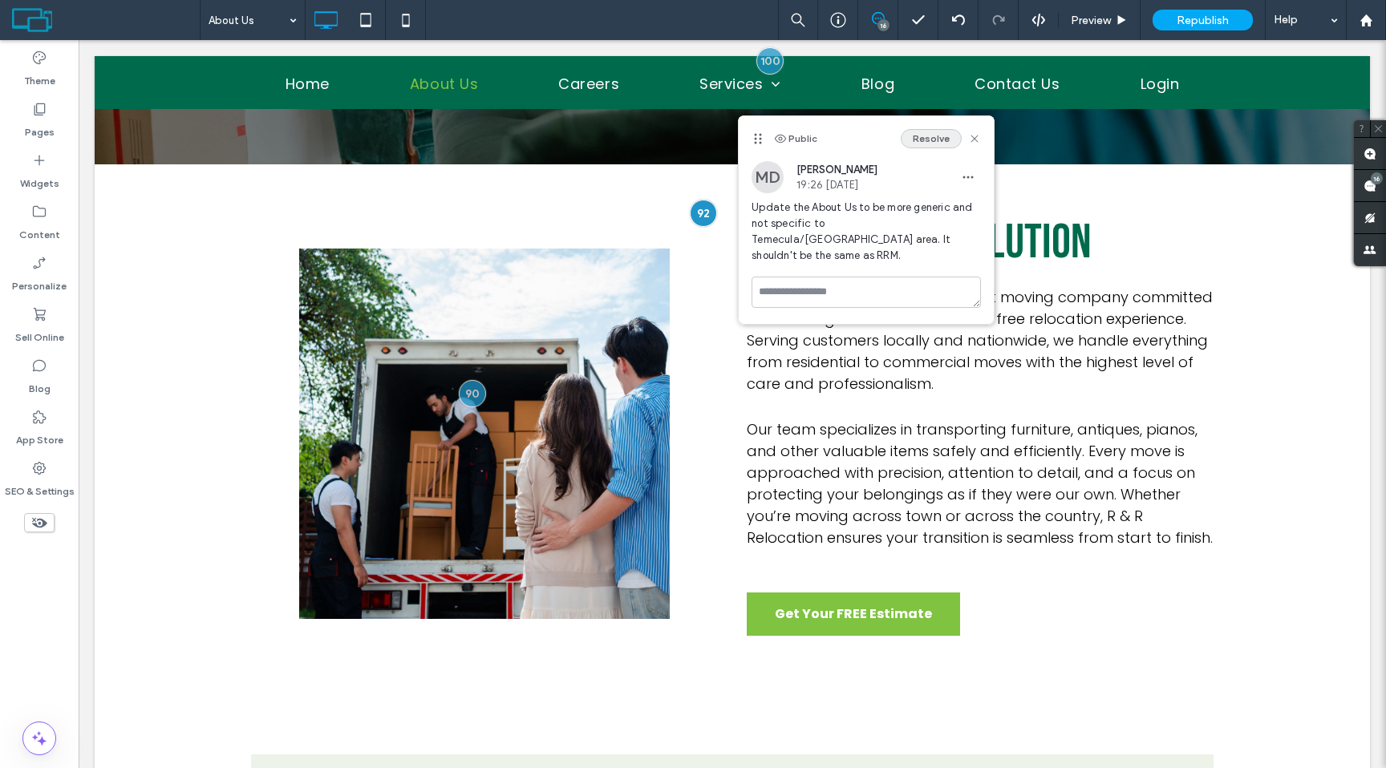
click at [947, 134] on button "Resolve" at bounding box center [931, 138] width 61 height 19
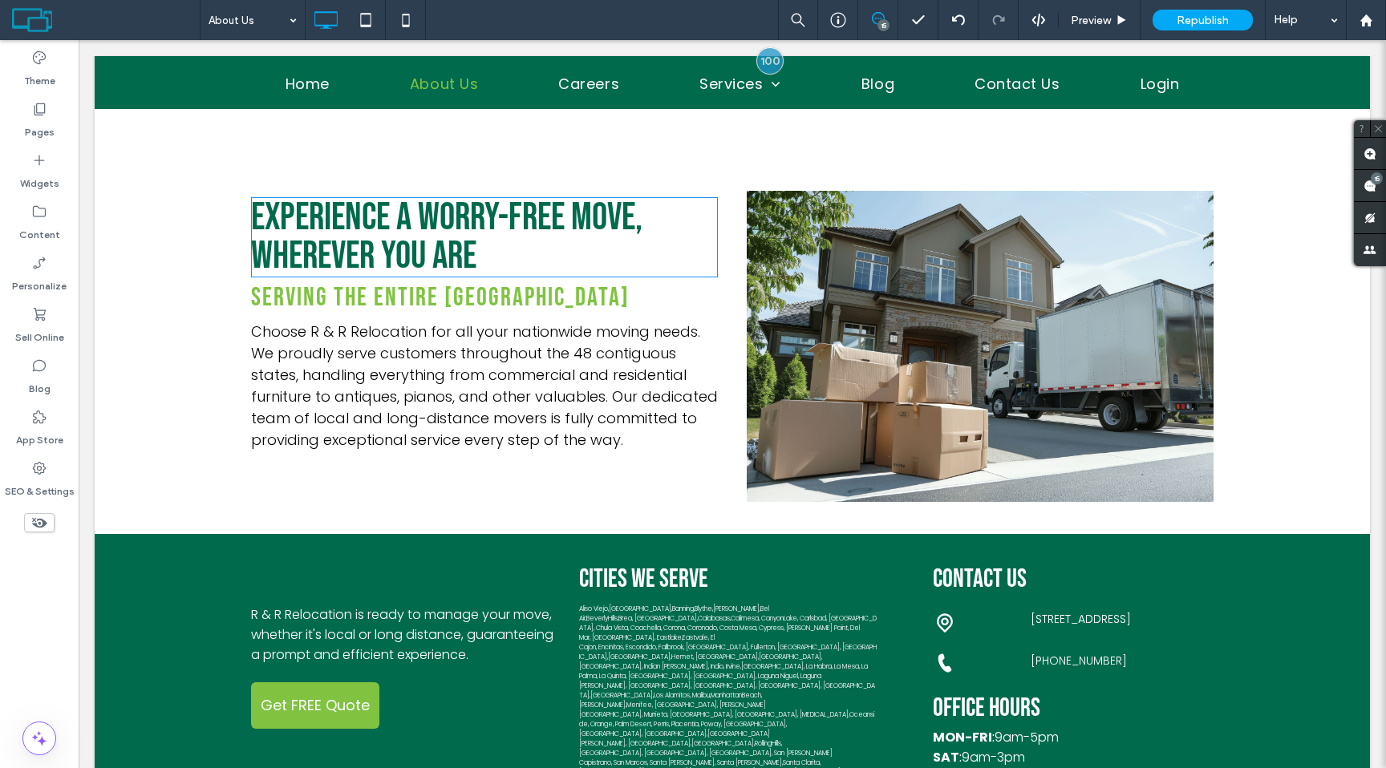
scroll to position [2198, 0]
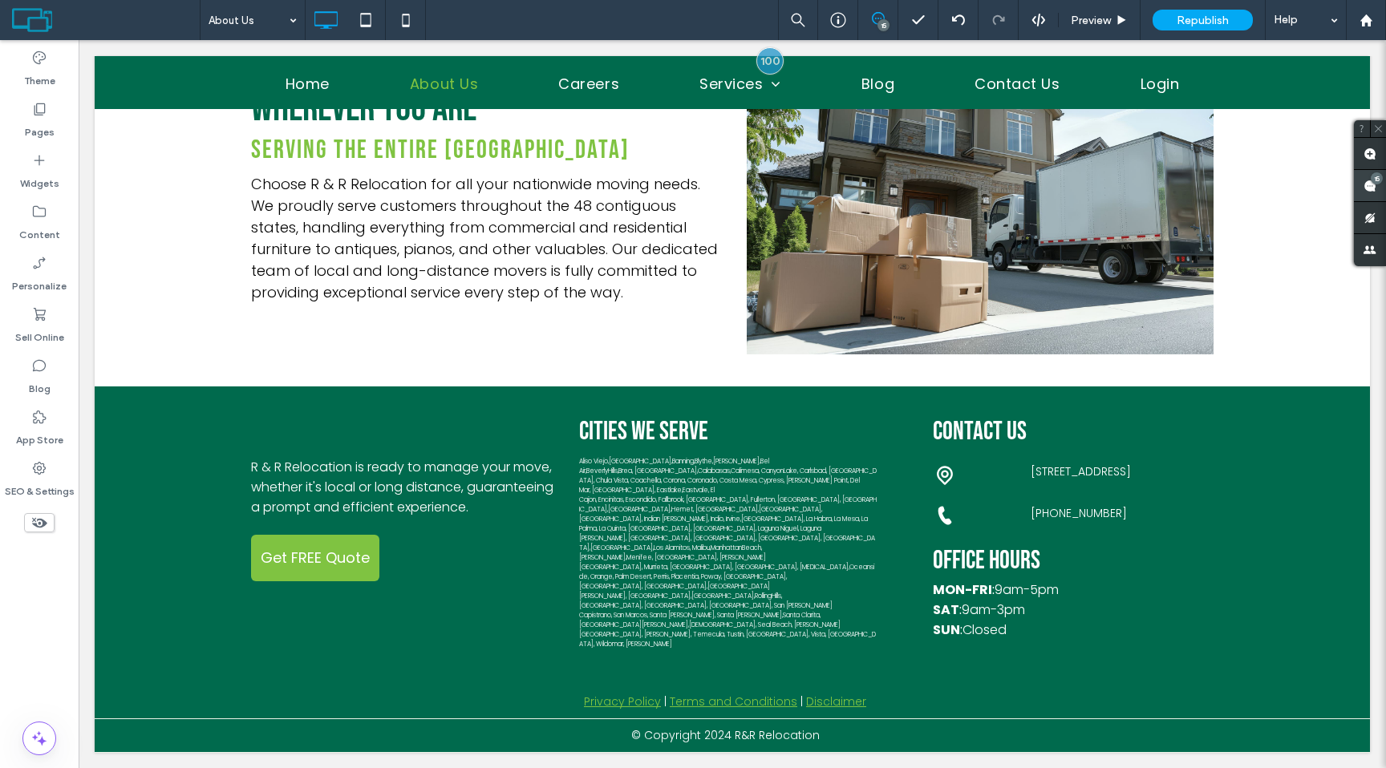
click at [1368, 193] on span at bounding box center [1370, 185] width 32 height 31
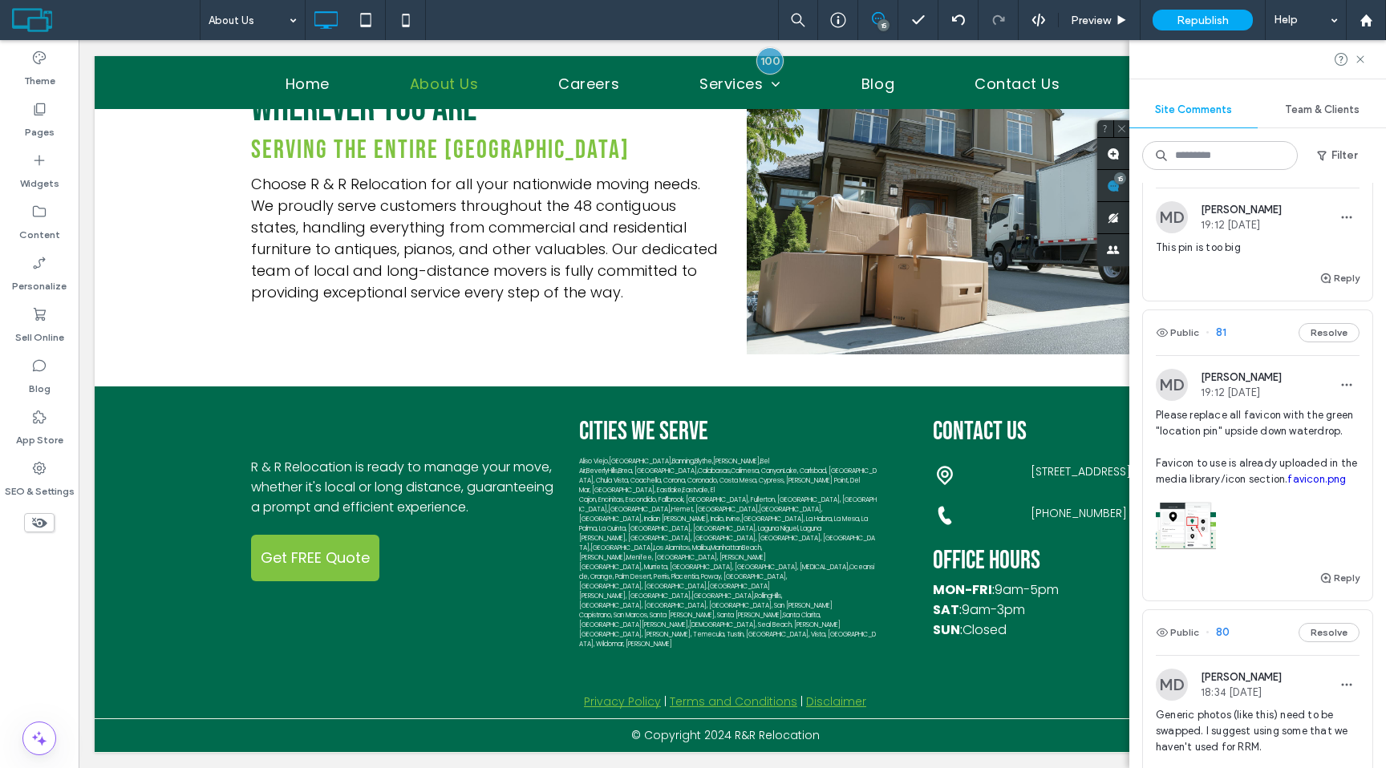
scroll to position [1741, 0]
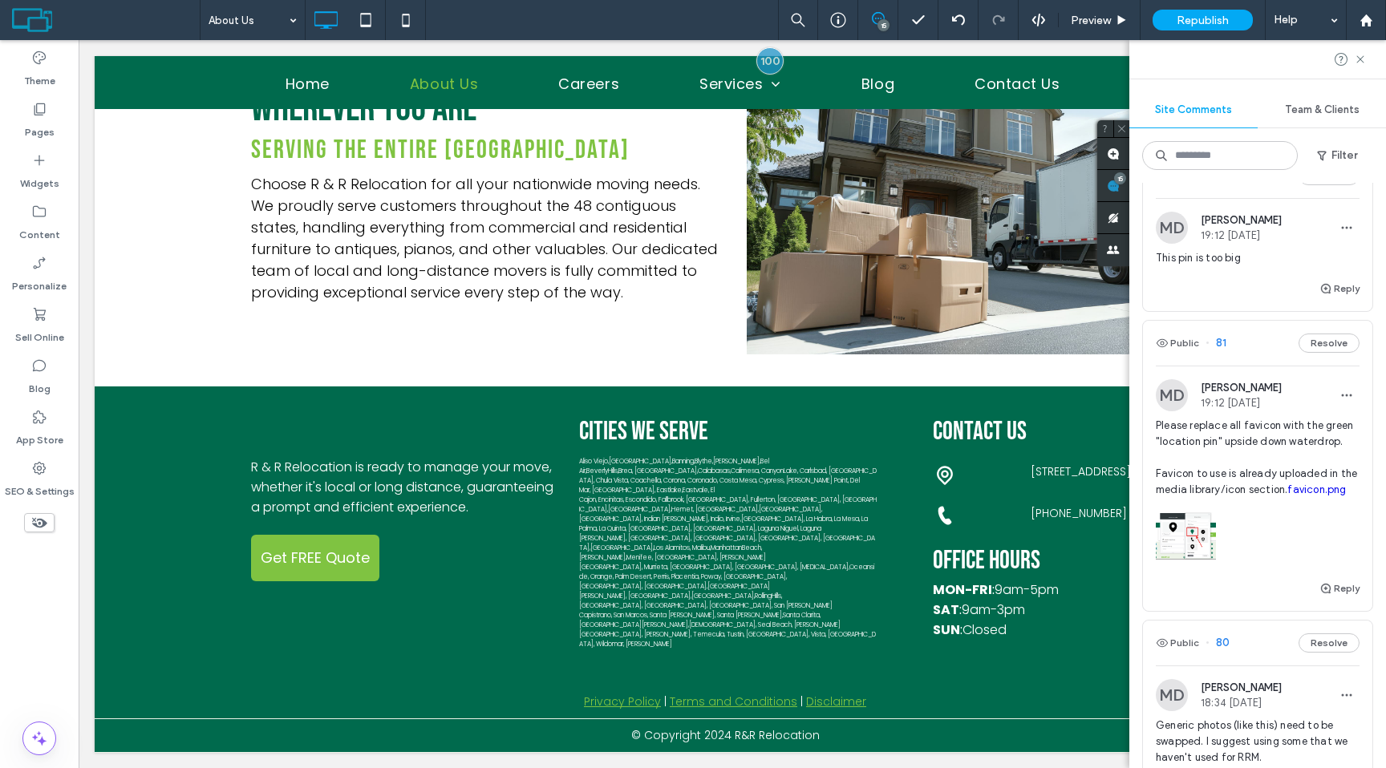
click at [1217, 266] on div "This pin is too big" at bounding box center [1258, 264] width 204 height 29
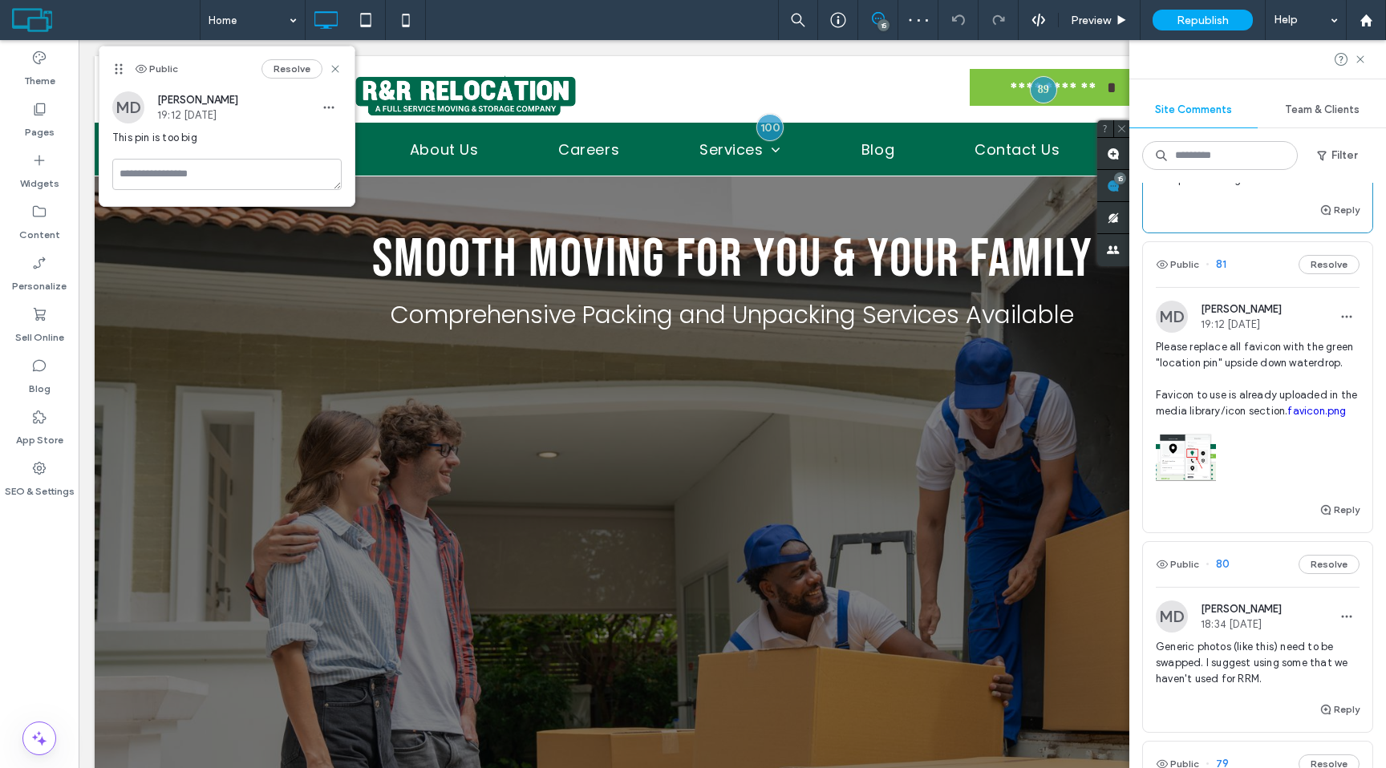
scroll to position [1863, 0]
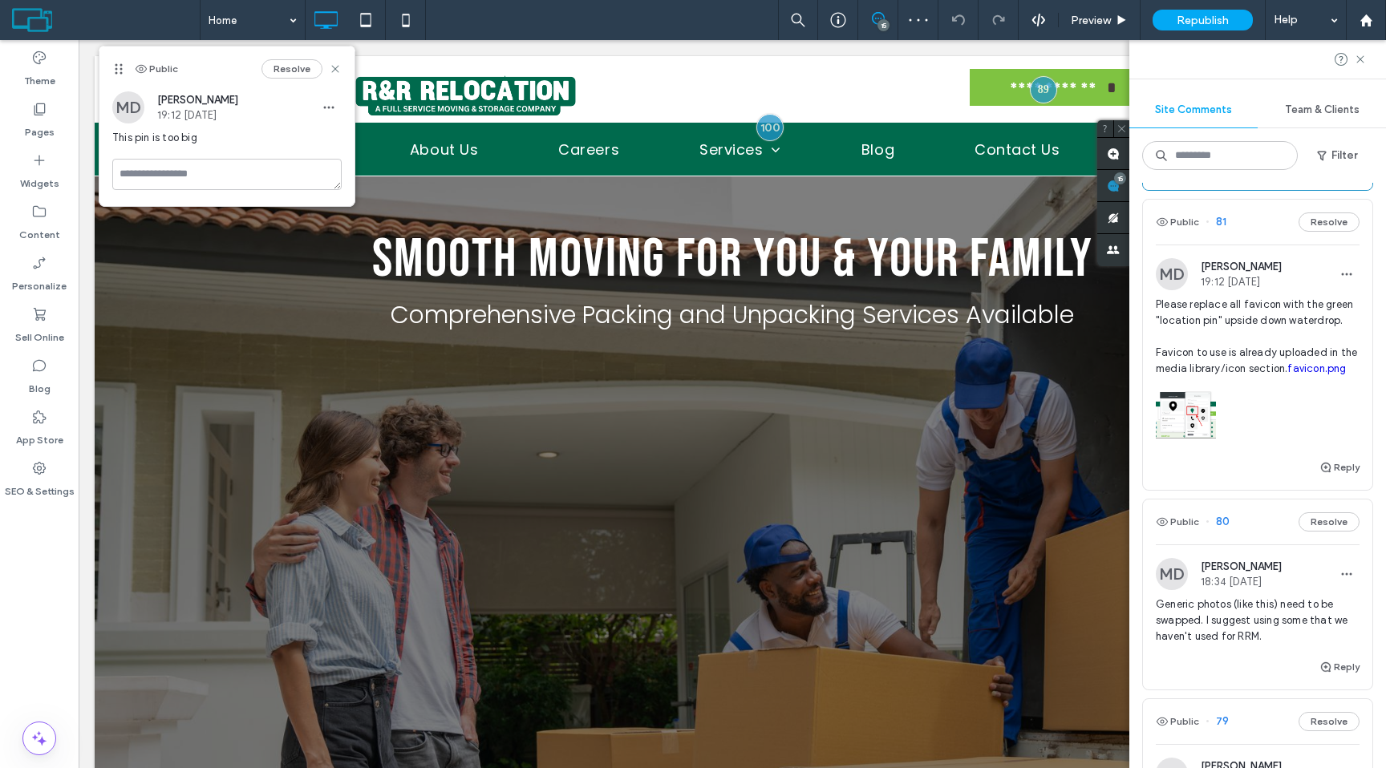
click at [1224, 319] on span "Please replace all favicon with the green "location pin" upside down waterdrop.…" at bounding box center [1258, 337] width 204 height 80
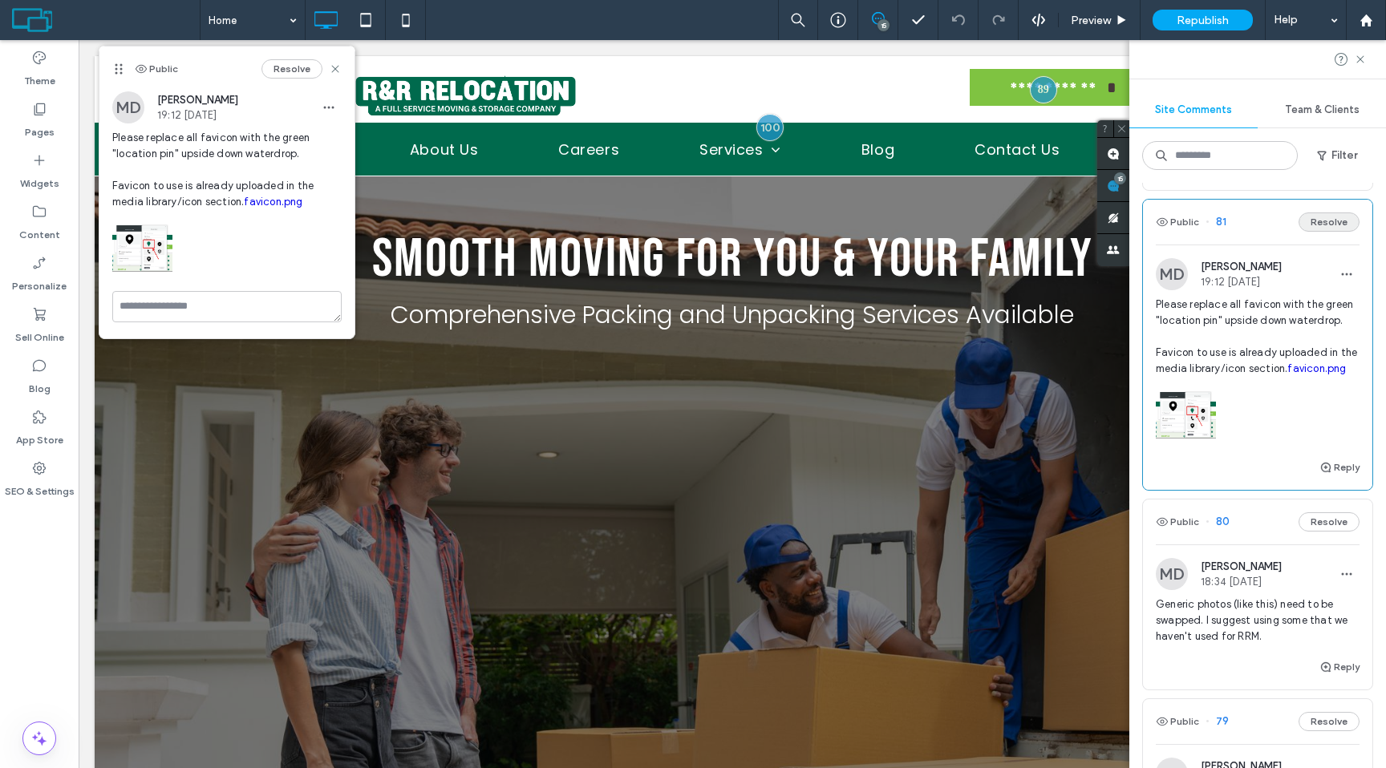
click at [1328, 228] on button "Resolve" at bounding box center [1329, 222] width 61 height 19
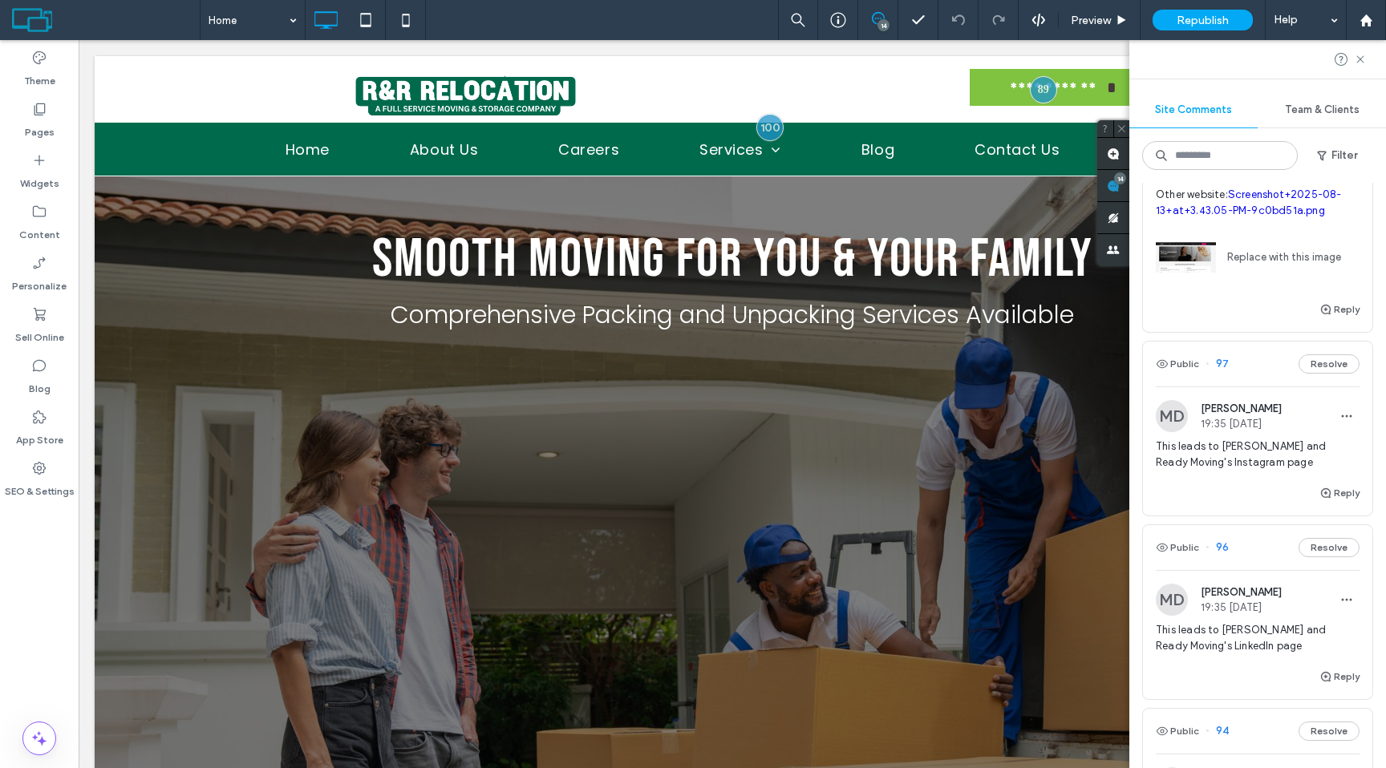
scroll to position [0, 0]
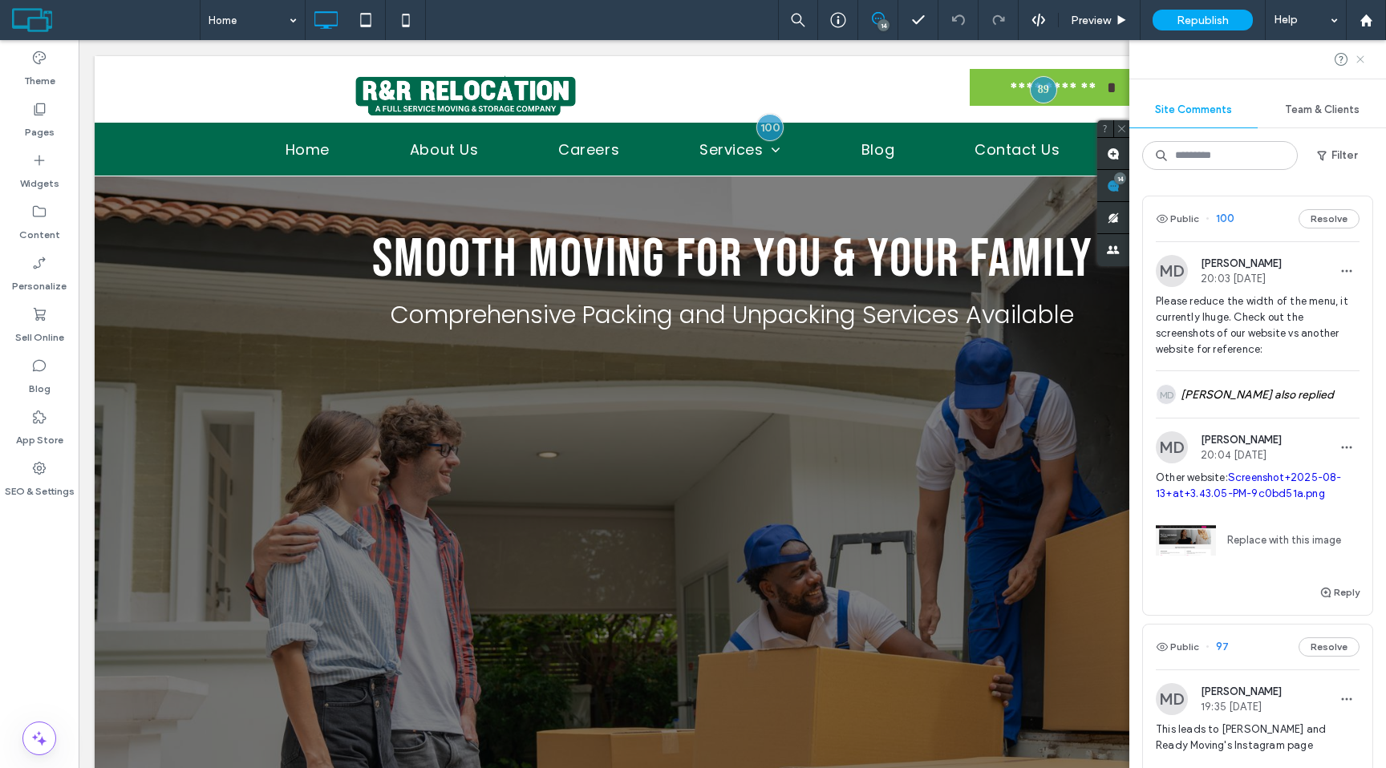
click at [1360, 59] on use at bounding box center [1359, 58] width 7 height 7
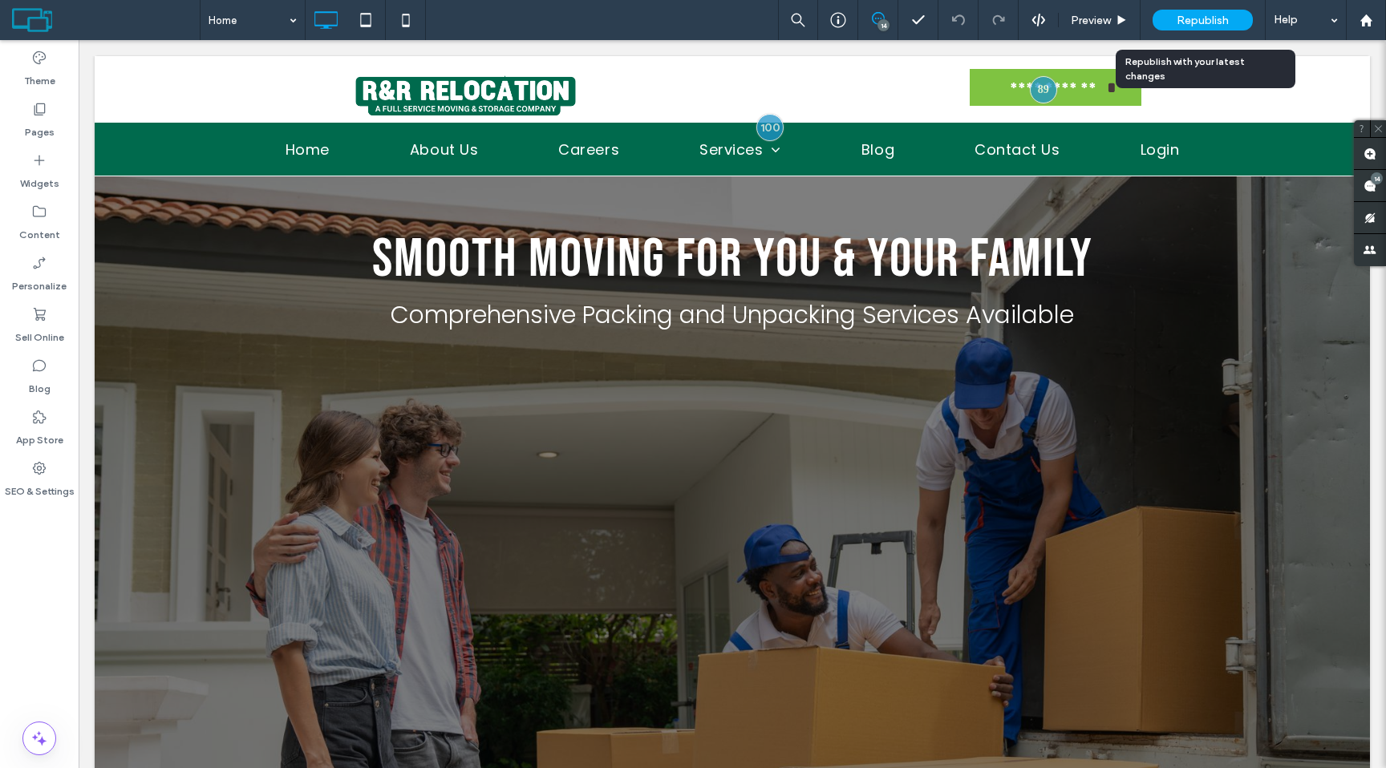
click at [1184, 25] on span "Republish" at bounding box center [1203, 21] width 52 height 14
click at [1182, 14] on span "Republish" at bounding box center [1203, 21] width 52 height 14
click at [1194, 14] on span "Republish" at bounding box center [1203, 21] width 52 height 14
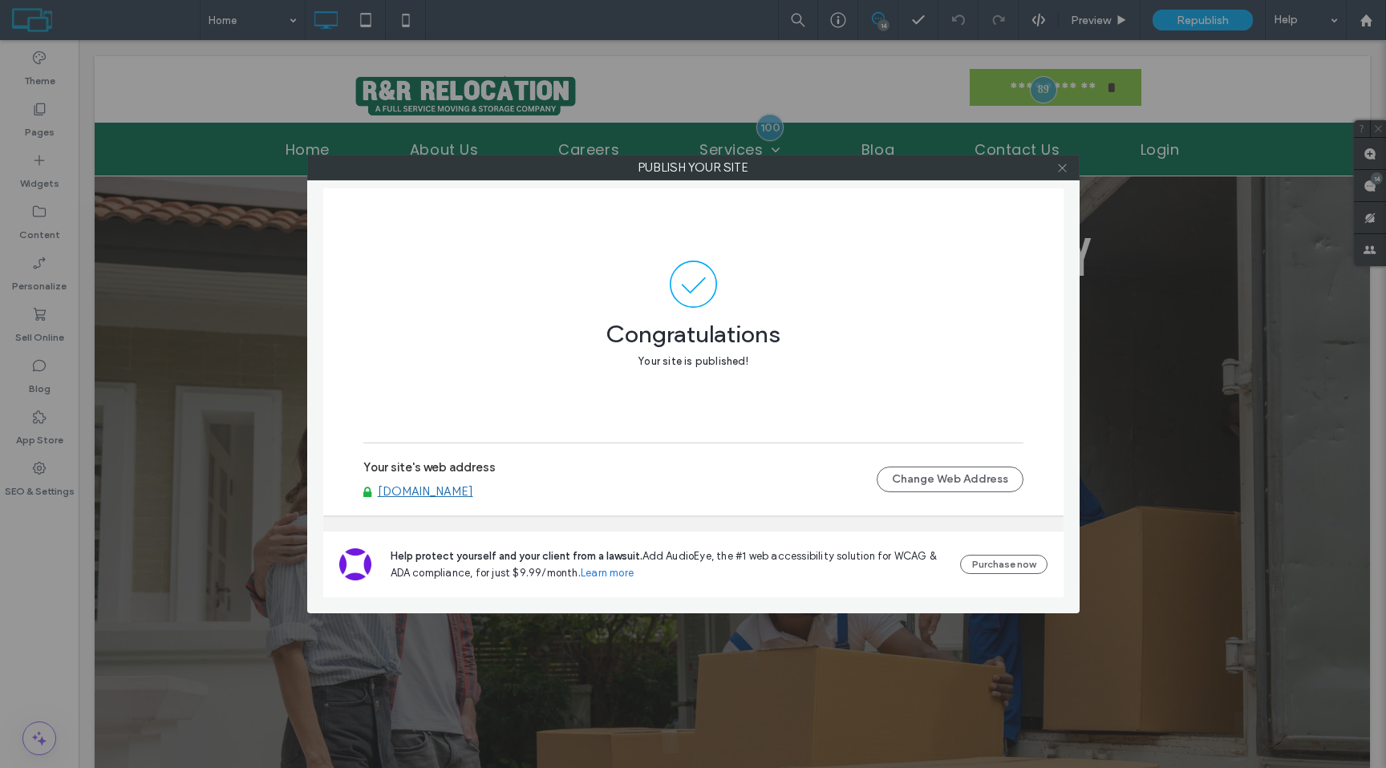
click at [1057, 164] on icon at bounding box center [1062, 168] width 12 height 12
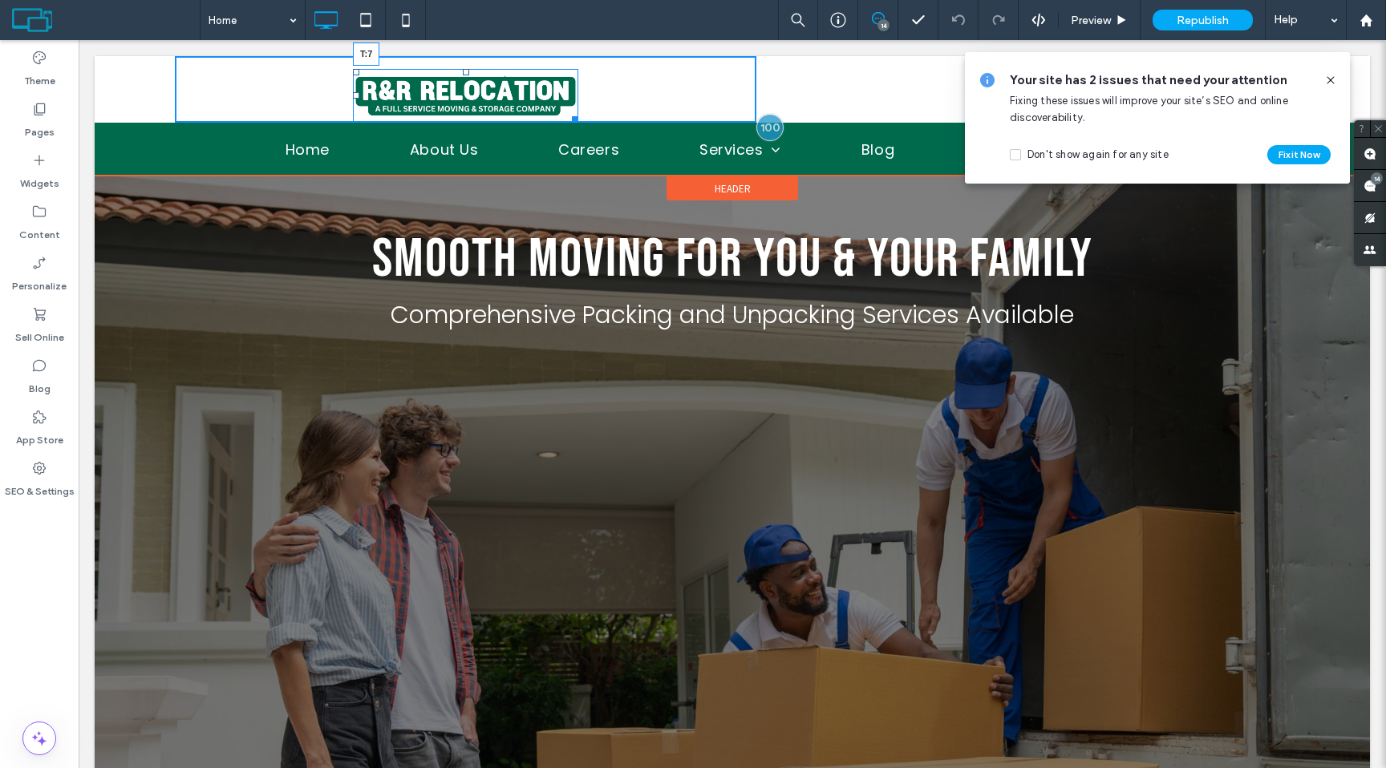
click at [467, 69] on div at bounding box center [466, 72] width 6 height 6
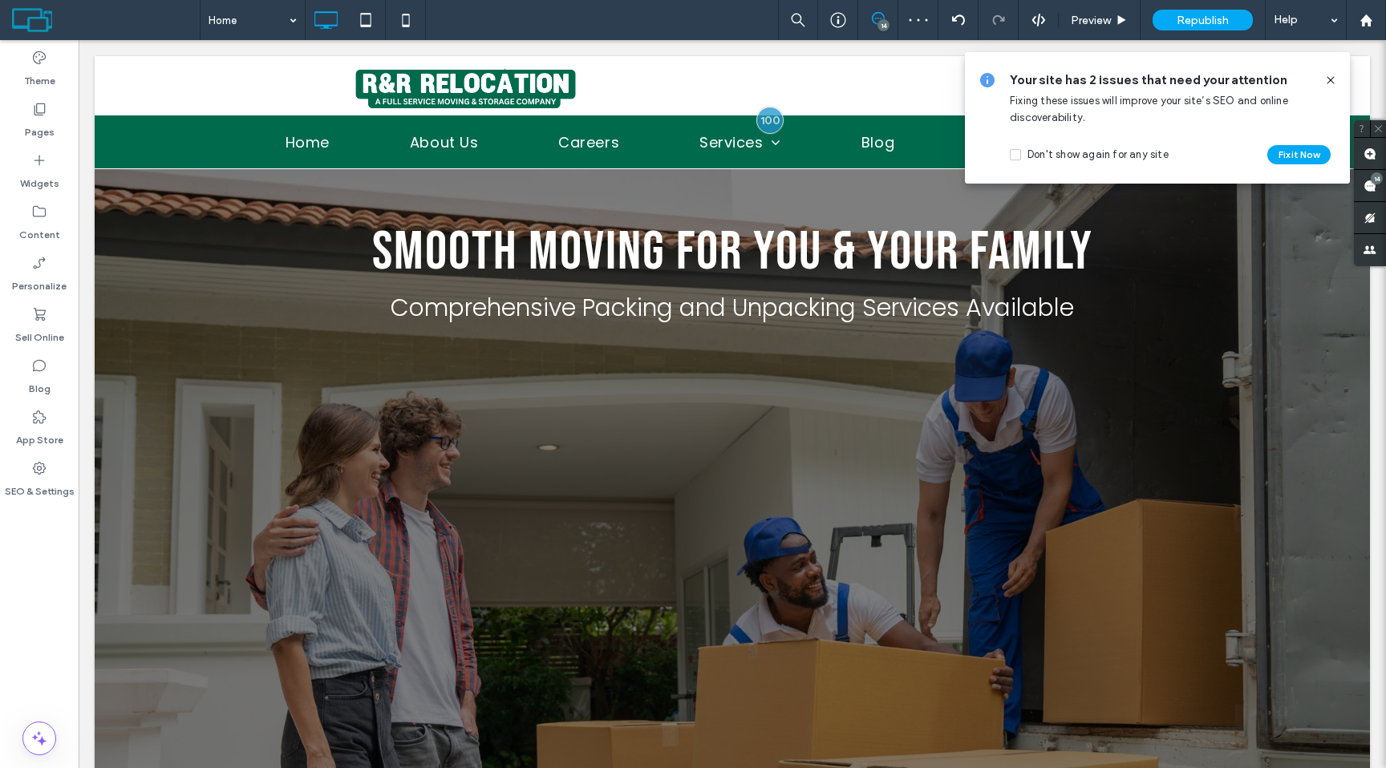
click at [1326, 83] on icon at bounding box center [1330, 80] width 13 height 13
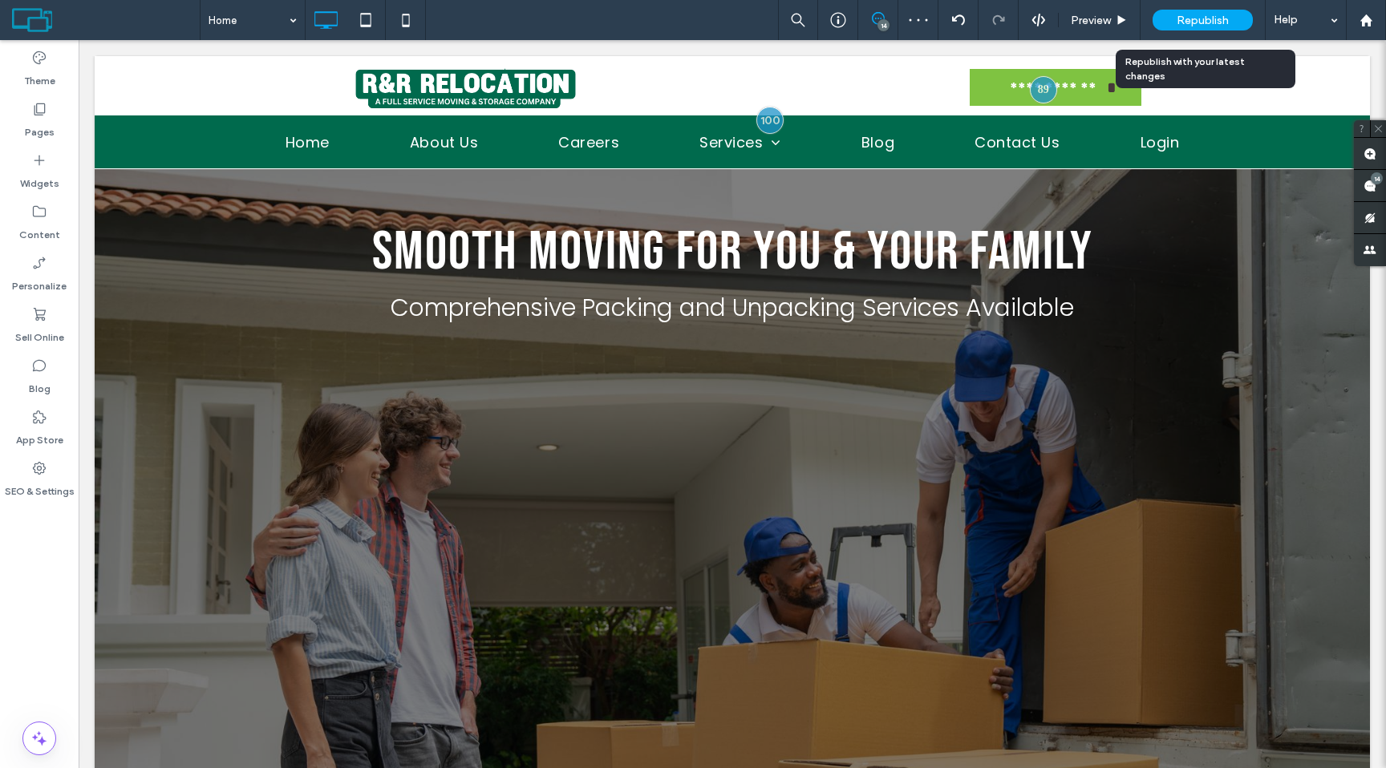
click at [1194, 21] on span "Republish" at bounding box center [1203, 21] width 52 height 14
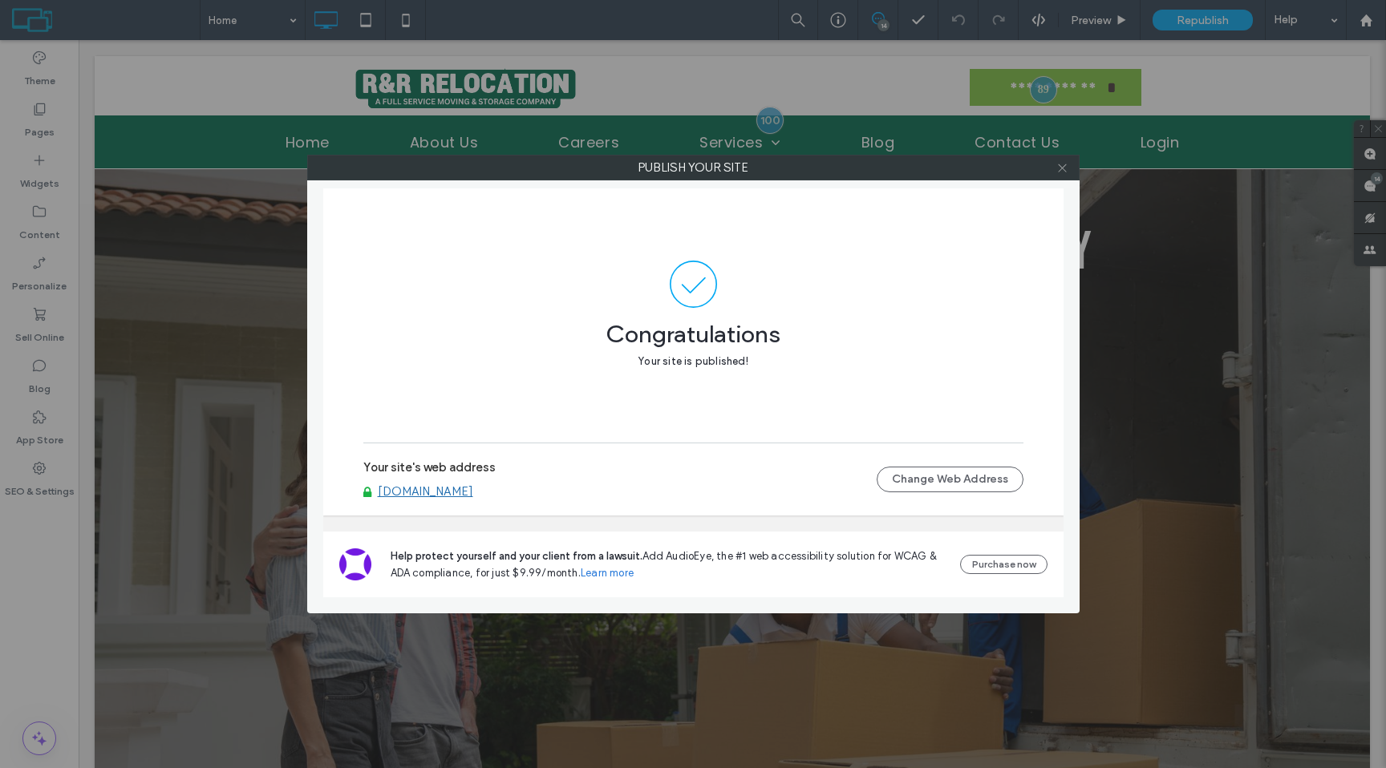
click at [1061, 165] on icon at bounding box center [1062, 168] width 12 height 12
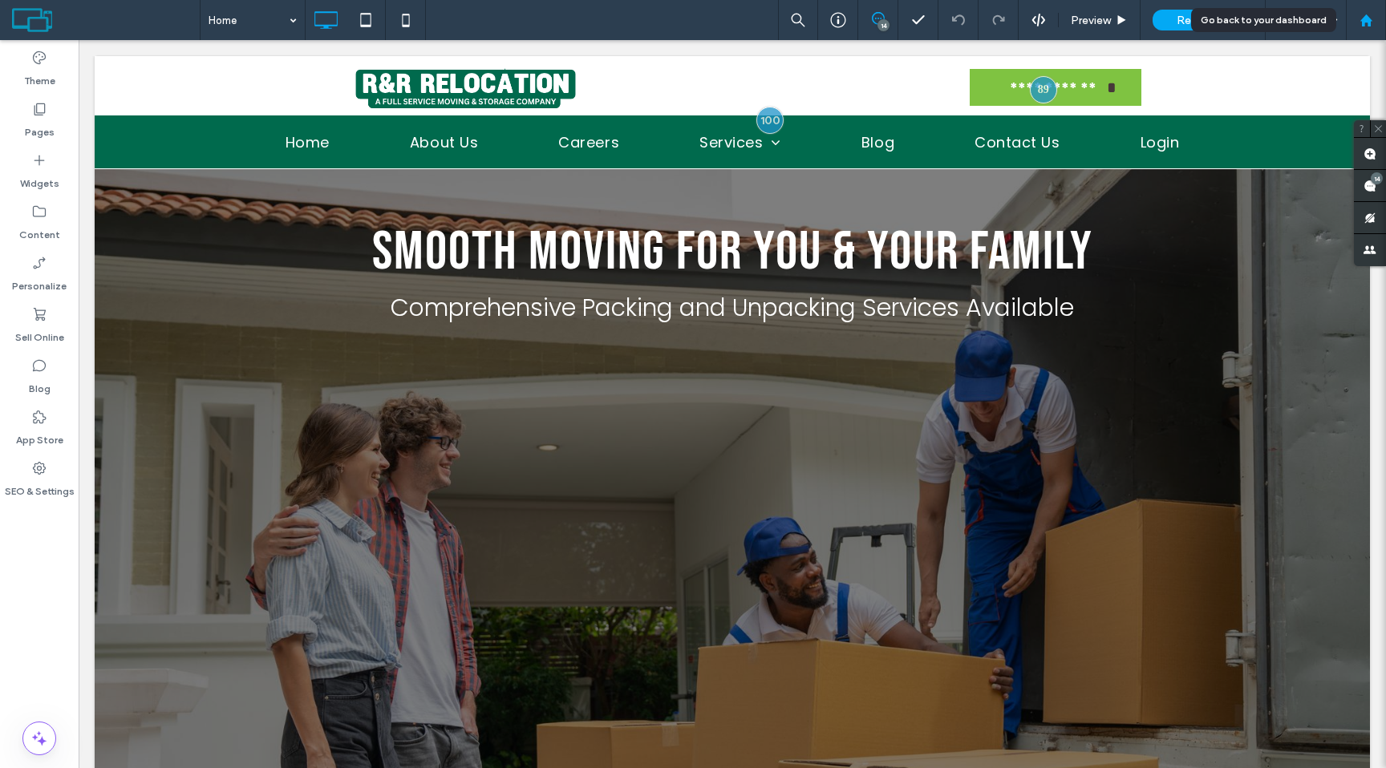
click at [1365, 19] on use at bounding box center [1366, 20] width 12 height 12
